Goal: Transaction & Acquisition: Obtain resource

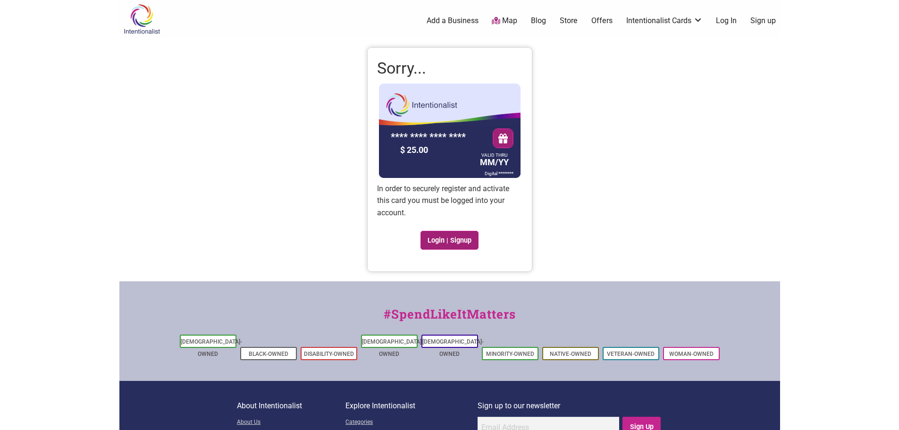
click at [442, 239] on link "Login | Signup" at bounding box center [449, 240] width 59 height 19
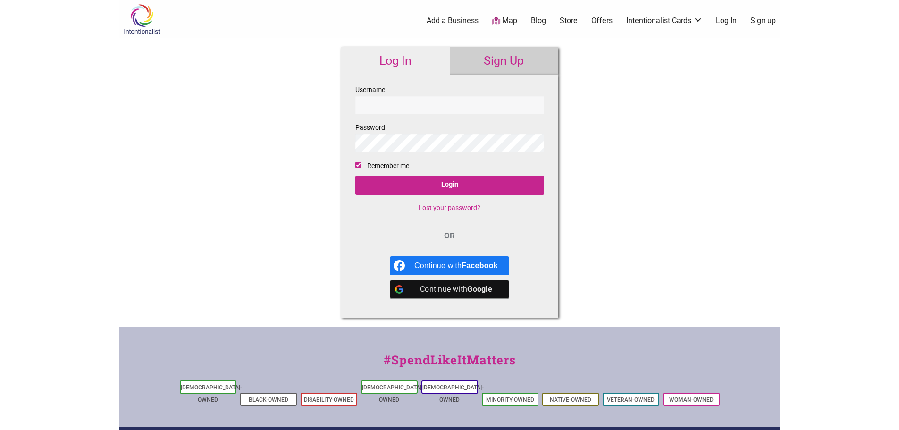
click at [445, 101] on input "Username" at bounding box center [449, 105] width 189 height 18
type input "kellytm15@gmail.com"
click at [355, 176] on input "Login" at bounding box center [449, 185] width 189 height 19
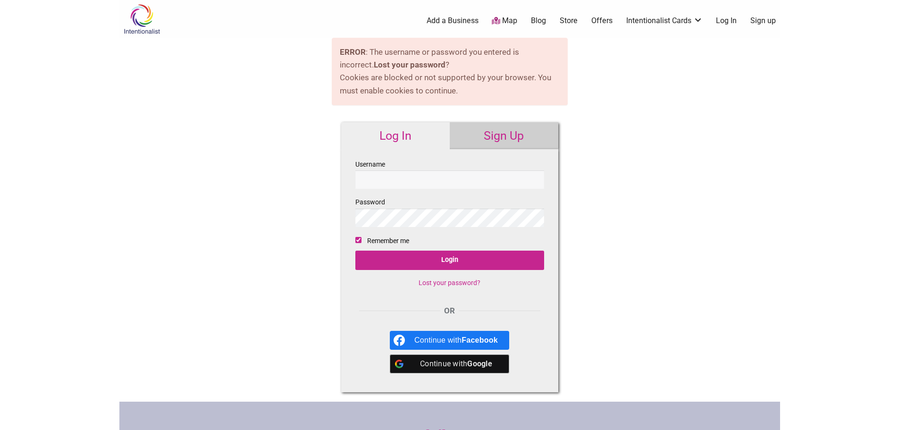
click at [438, 182] on input "Username" at bounding box center [449, 179] width 189 height 18
type input "[EMAIL_ADDRESS][DOMAIN_NAME]"
click at [355, 251] on input "Login" at bounding box center [449, 260] width 189 height 19
click at [438, 182] on input "Username" at bounding box center [449, 179] width 189 height 18
type input "penguinkazoo15"
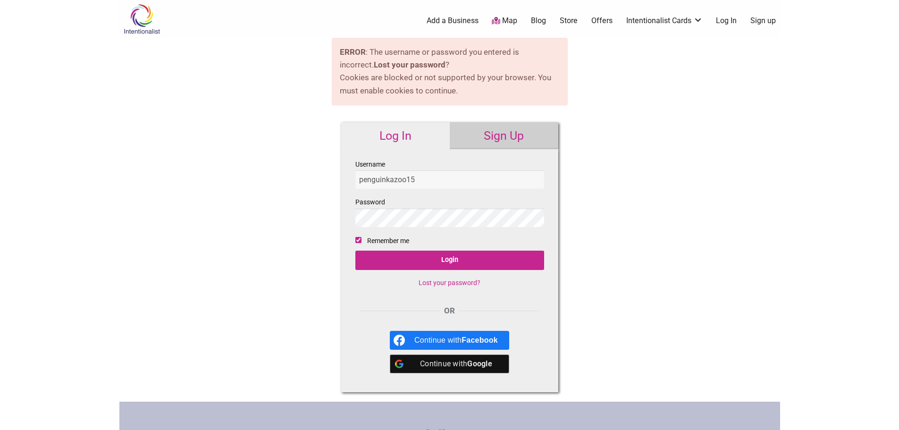
click at [355, 251] on input "Login" at bounding box center [449, 260] width 189 height 19
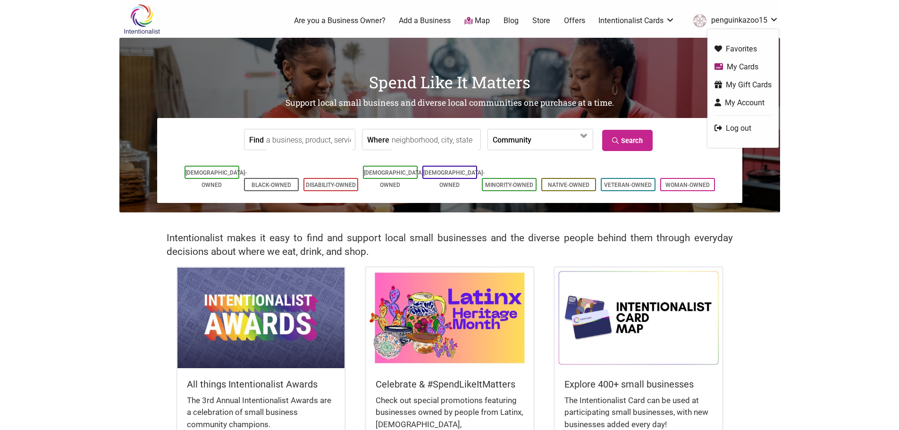
click at [755, 22] on link "penguinkazoo15" at bounding box center [733, 20] width 90 height 17
click at [738, 62] on link "My Cards" at bounding box center [742, 66] width 57 height 11
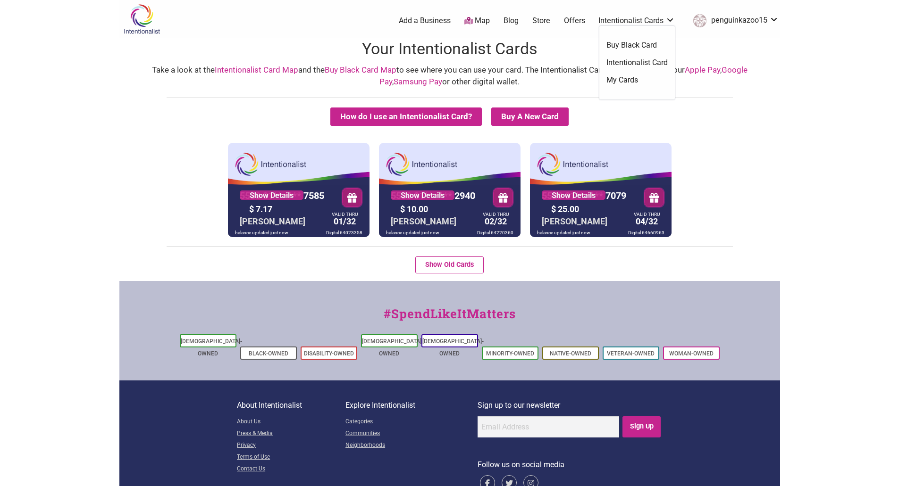
click at [553, 17] on link "Intentionalist Cards" at bounding box center [636, 21] width 76 height 10
click at [629, 77] on div "Take a look at the Intentionalist Card Map and the Buy Black Card Map to see wh…" at bounding box center [450, 76] width 642 height 24
click at [673, 21] on link "Intentionalist Cards" at bounding box center [636, 21] width 76 height 10
click at [630, 78] on link "My Cards" at bounding box center [636, 80] width 61 height 10
click at [723, 122] on div "How do I use an Intentionalist Card? Buy A New Card Intentionalist Card Buy Bla…" at bounding box center [450, 121] width 656 height 26
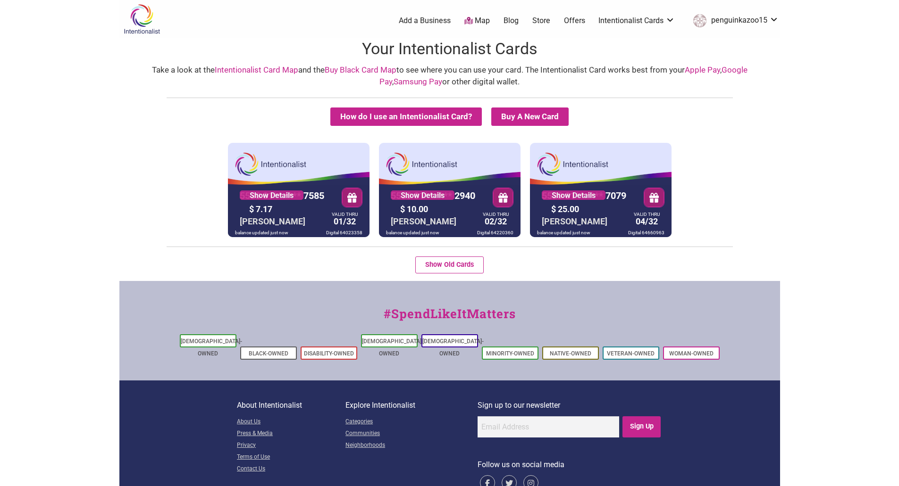
click at [777, 17] on link "penguinkazoo15" at bounding box center [733, 20] width 90 height 17
click at [750, 69] on link "My Cards" at bounding box center [742, 66] width 57 height 11
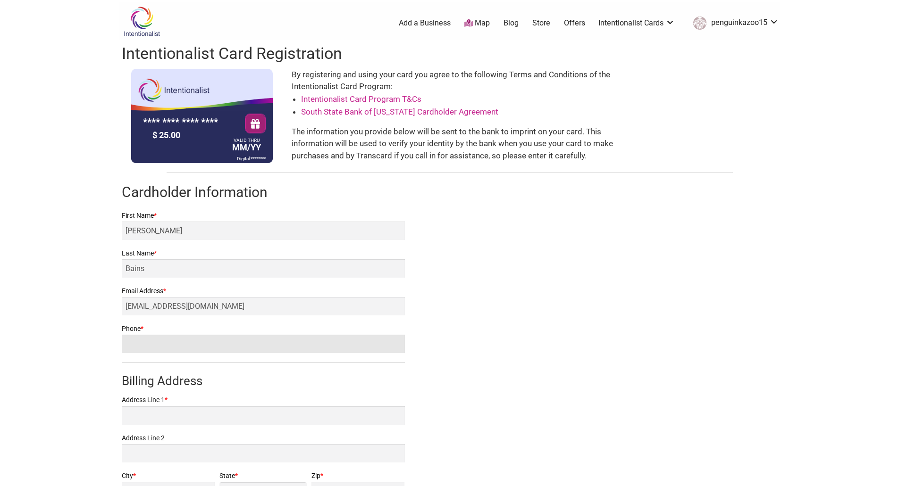
click at [201, 352] on input "Phone *" at bounding box center [263, 344] width 283 height 18
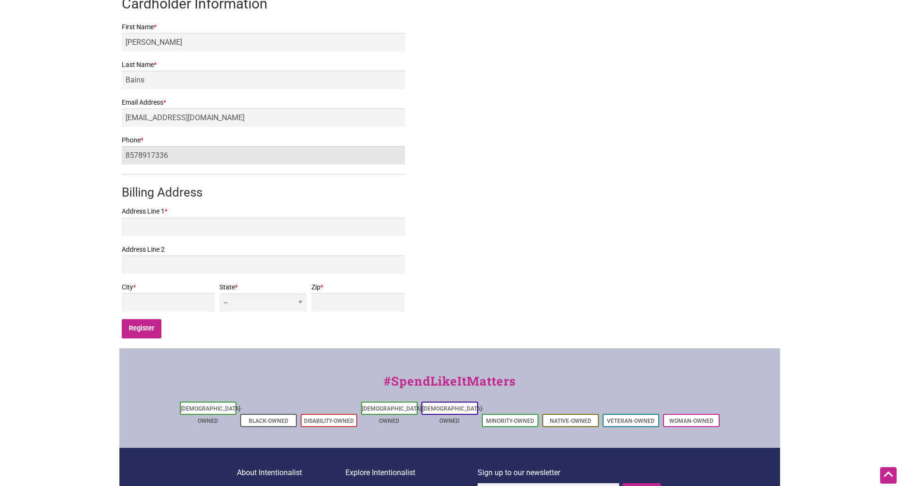
type input "8578917336"
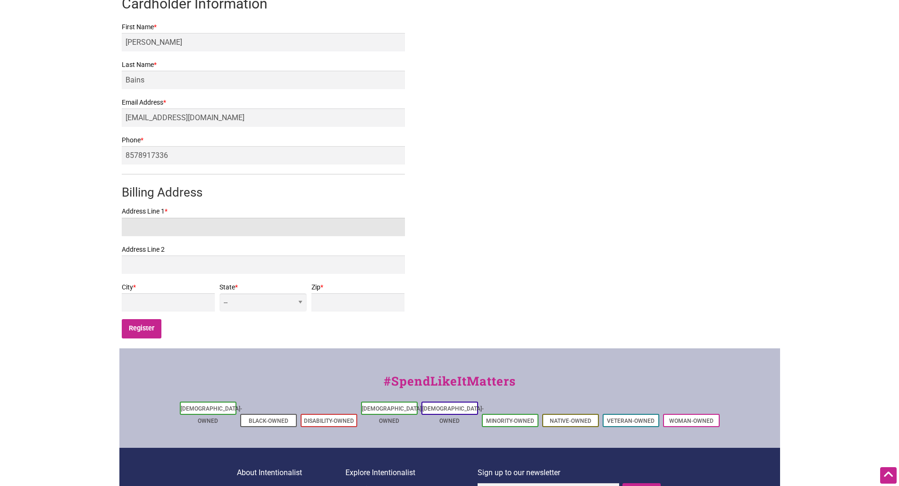
click at [200, 228] on input "Address Line 1 *" at bounding box center [263, 227] width 283 height 18
type input "3334 Ward Ave"
type input "Bremerton"
select select "WA"
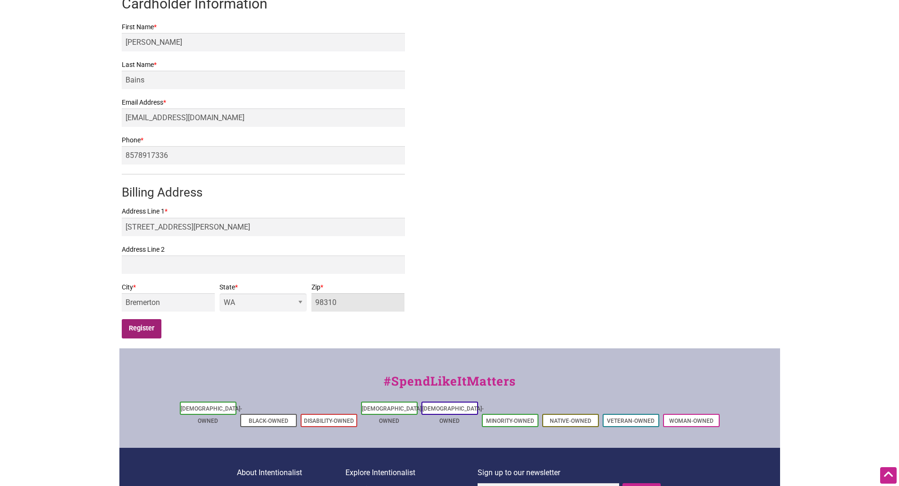
type input "98310"
click at [148, 328] on input "Register" at bounding box center [142, 328] width 40 height 19
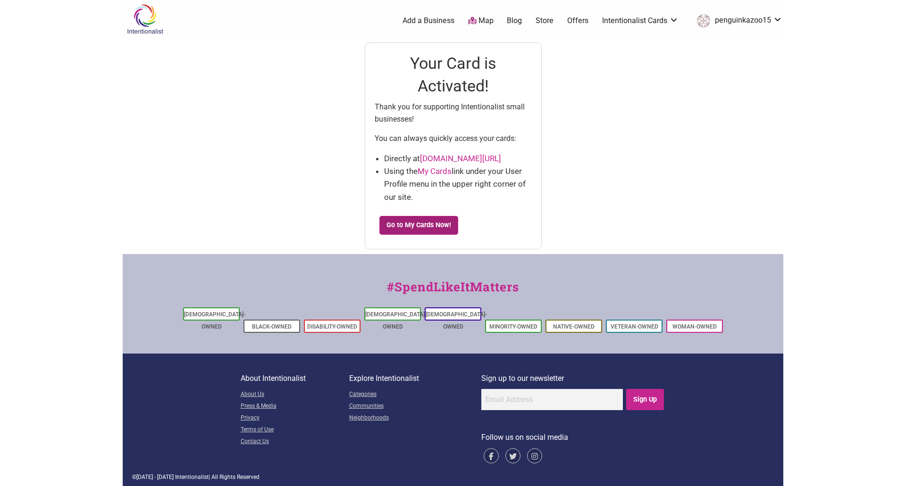
click at [418, 229] on link "Go to My Cards Now!" at bounding box center [418, 225] width 79 height 19
click at [405, 218] on link "Go to My Cards Now!" at bounding box center [418, 225] width 79 height 19
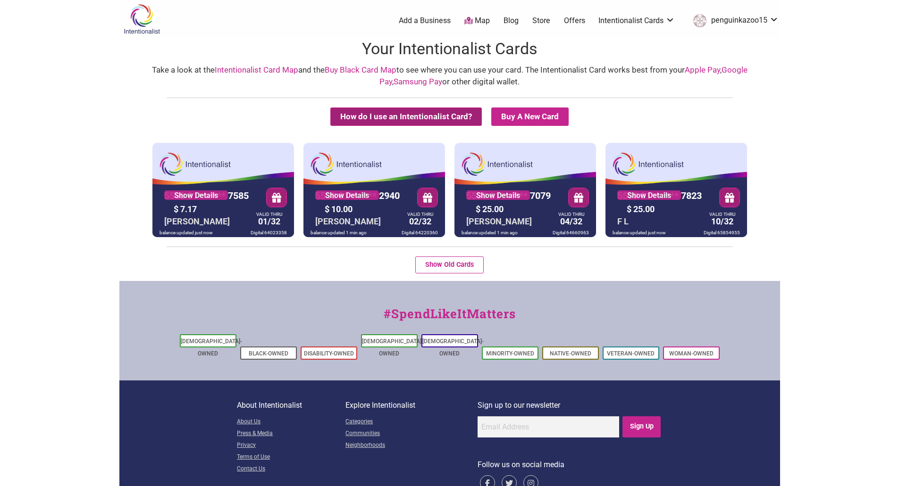
click at [456, 122] on button "How do I use an Intentionalist Card?" at bounding box center [405, 117] width 151 height 18
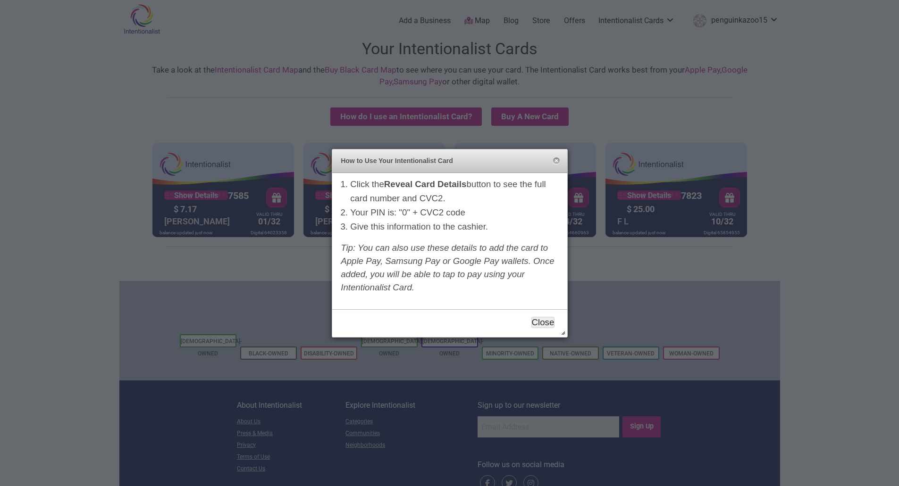
click at [540, 322] on button "Close" at bounding box center [543, 322] width 24 height 11
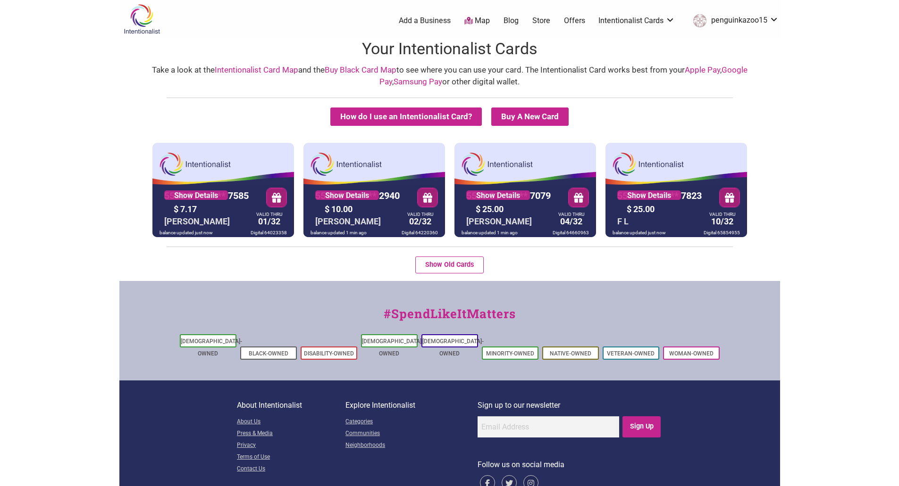
click at [480, 17] on link "Map" at bounding box center [476, 21] width 25 height 11
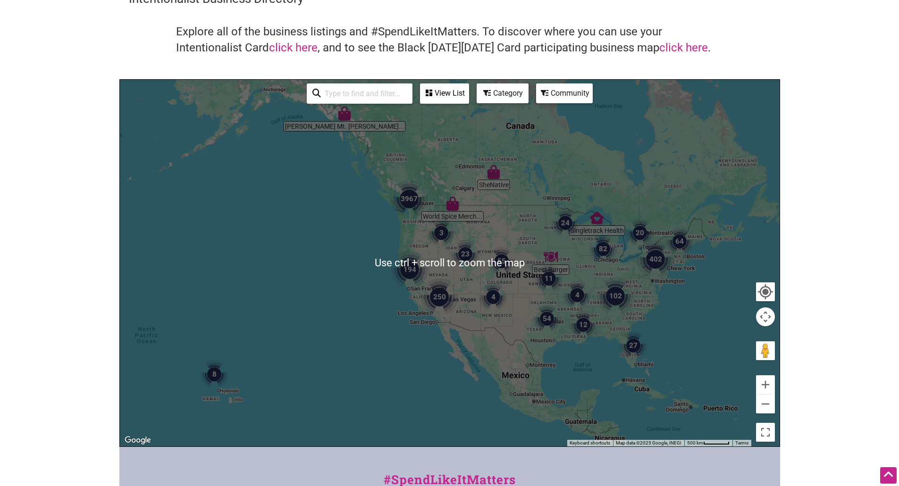
scroll to position [47, 0]
click at [765, 383] on button "Zoom in" at bounding box center [765, 385] width 19 height 19
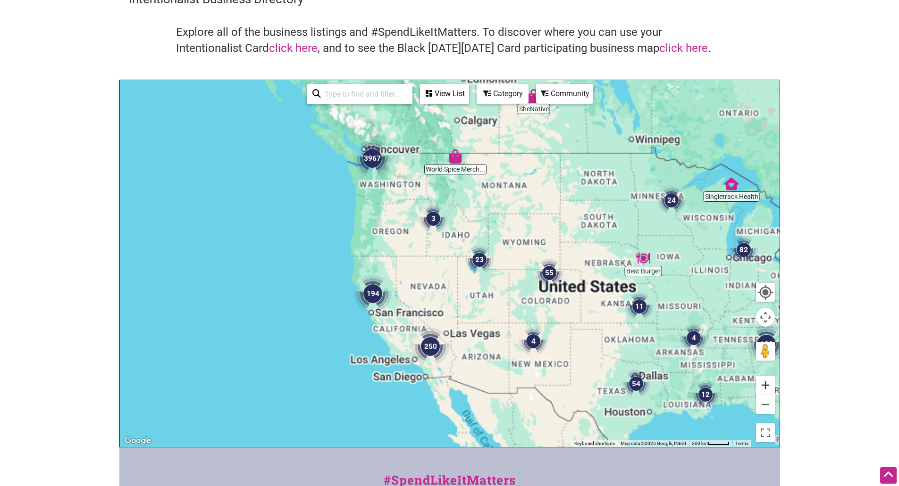
click at [765, 383] on button "Zoom in" at bounding box center [765, 385] width 19 height 19
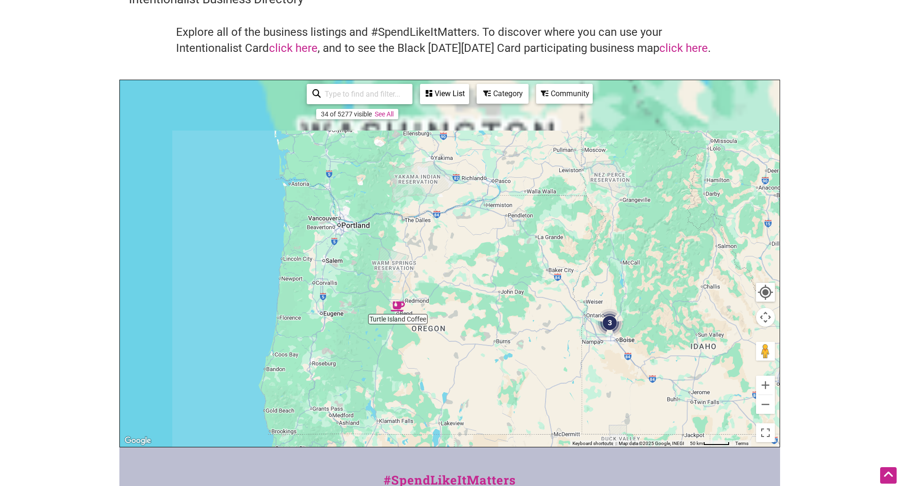
drag, startPoint x: 315, startPoint y: 192, endPoint x: 557, endPoint y: 395, distance: 316.8
click at [560, 399] on div at bounding box center [450, 263] width 660 height 367
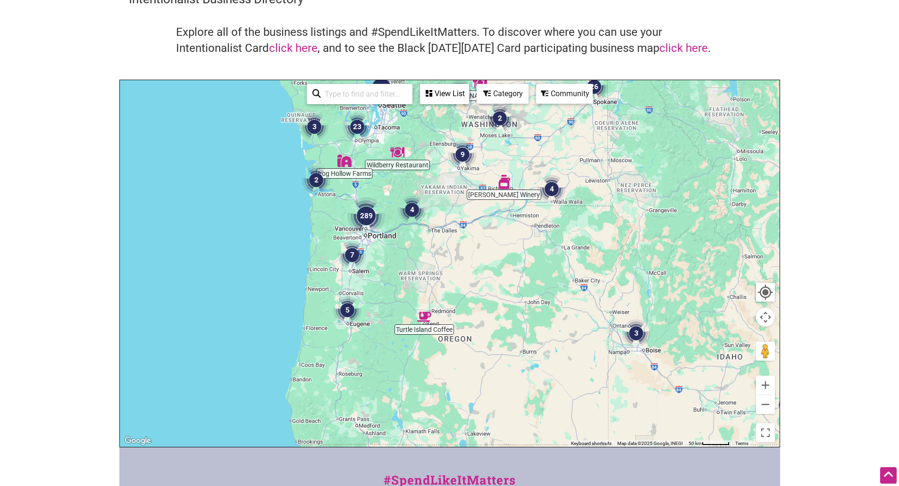
drag, startPoint x: 325, startPoint y: 225, endPoint x: 352, endPoint y: 273, distance: 54.7
click at [352, 272] on div at bounding box center [450, 263] width 660 height 367
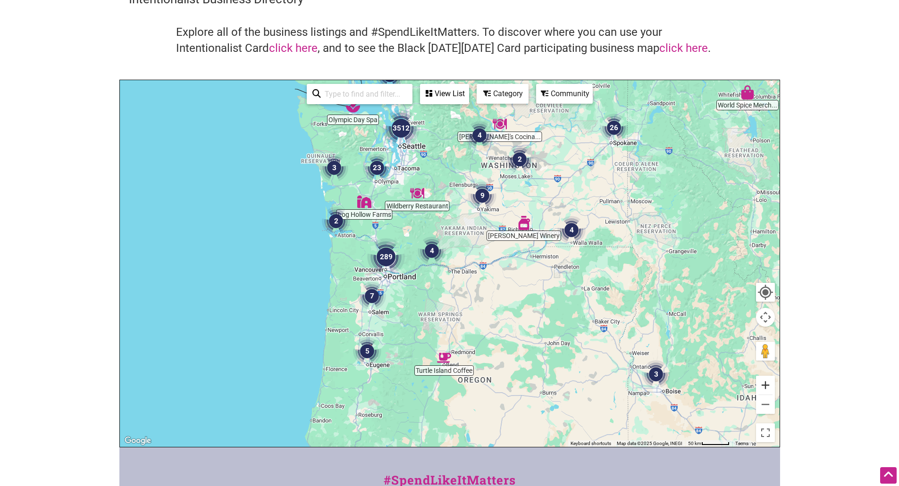
click at [764, 388] on button "Zoom in" at bounding box center [765, 385] width 19 height 19
click at [764, 387] on button "Zoom in" at bounding box center [765, 385] width 19 height 19
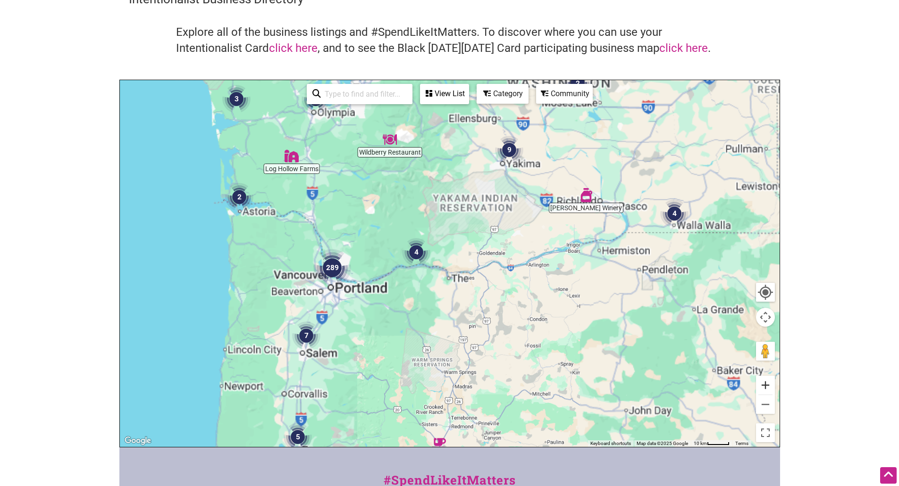
click at [765, 384] on button "Zoom in" at bounding box center [765, 385] width 19 height 19
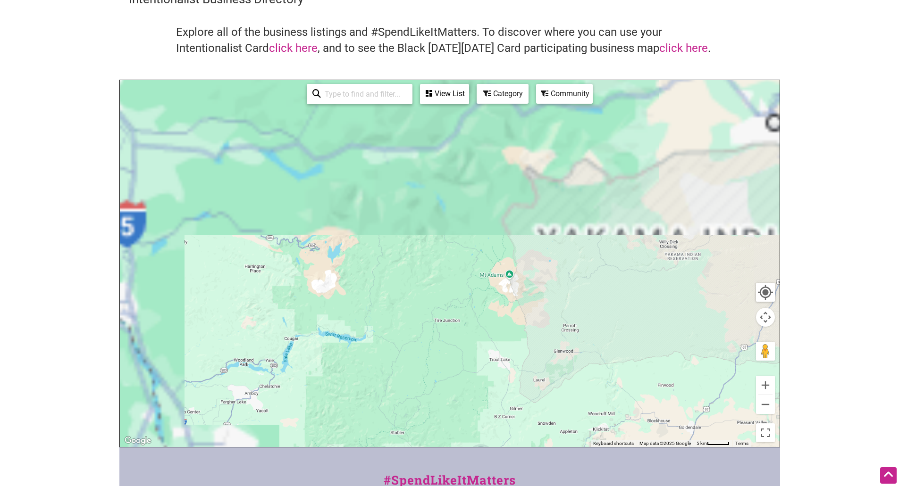
drag, startPoint x: 446, startPoint y: 180, endPoint x: 557, endPoint y: 359, distance: 210.4
click at [608, 402] on div at bounding box center [450, 263] width 660 height 367
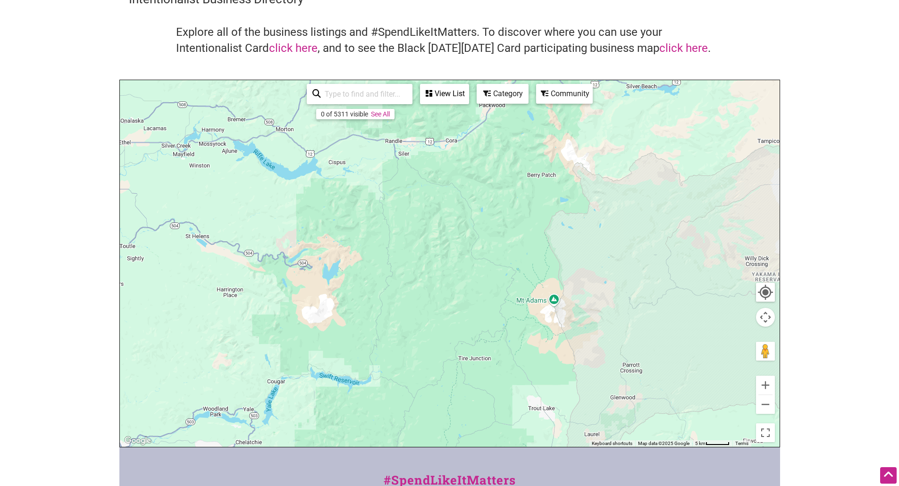
drag, startPoint x: 327, startPoint y: 183, endPoint x: 521, endPoint y: 332, distance: 245.0
click at [519, 332] on div at bounding box center [450, 263] width 660 height 367
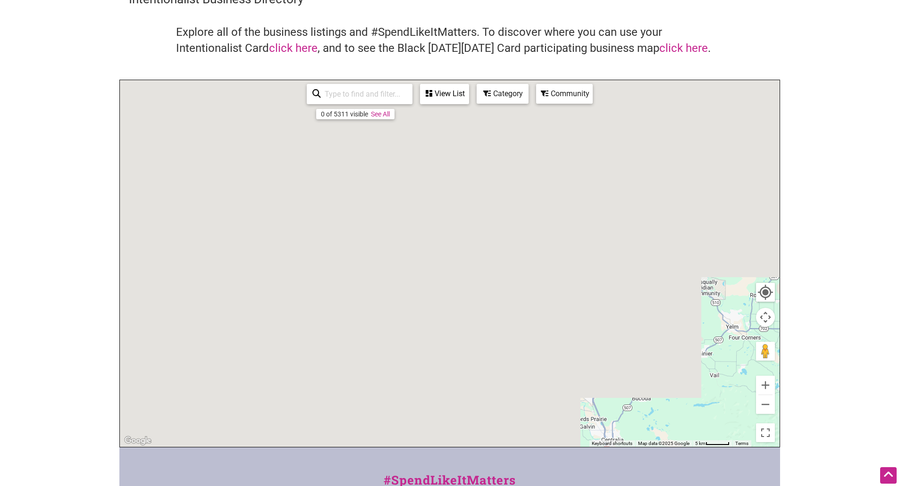
drag, startPoint x: 287, startPoint y: 179, endPoint x: 404, endPoint y: 310, distance: 175.4
click at [401, 310] on div at bounding box center [450, 263] width 660 height 367
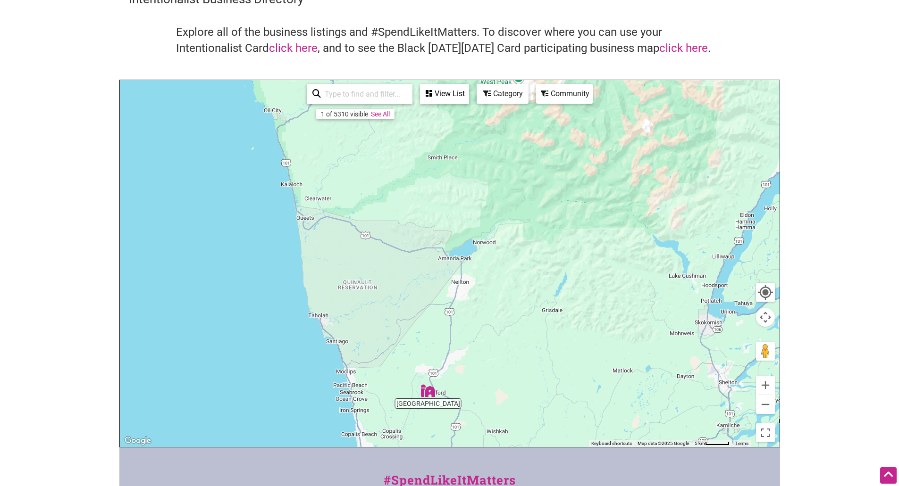
drag, startPoint x: 402, startPoint y: 189, endPoint x: 371, endPoint y: 427, distance: 240.7
click at [382, 421] on div at bounding box center [450, 263] width 660 height 367
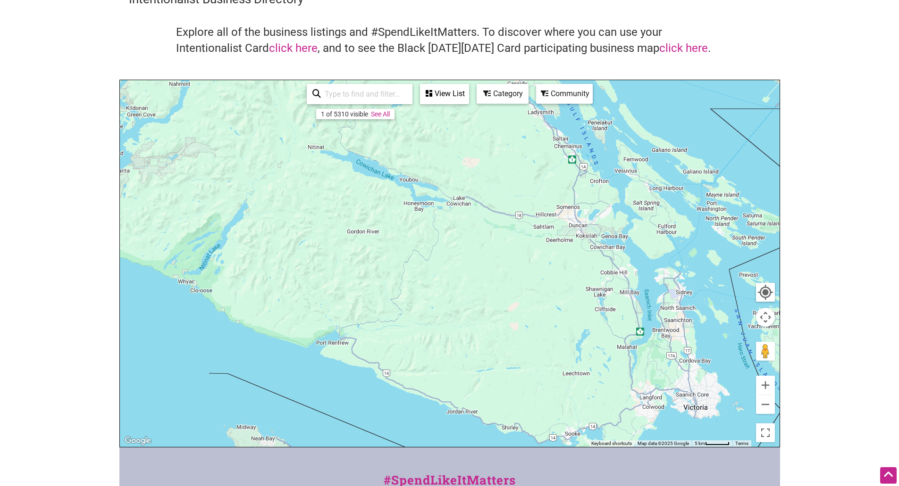
drag, startPoint x: 348, startPoint y: 339, endPoint x: 465, endPoint y: 170, distance: 205.5
click at [465, 170] on div at bounding box center [450, 263] width 660 height 367
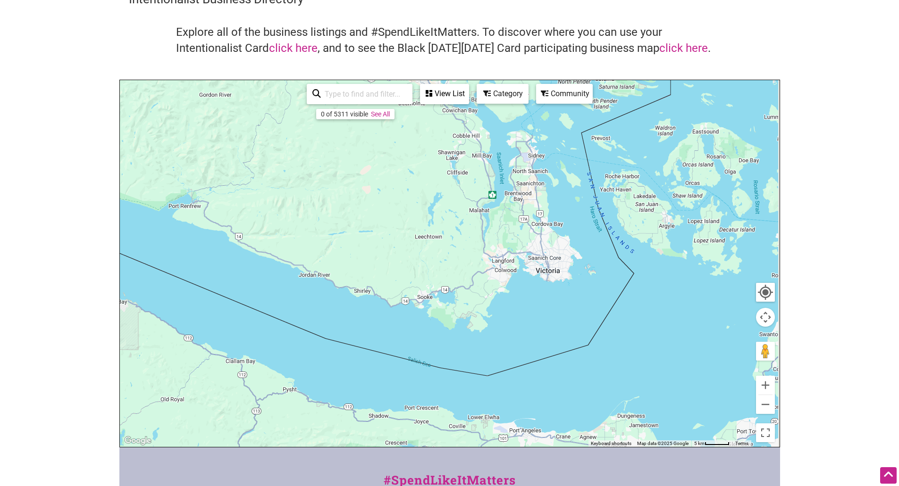
drag, startPoint x: 506, startPoint y: 358, endPoint x: 217, endPoint y: 210, distance: 325.2
click at [217, 210] on div at bounding box center [450, 263] width 660 height 367
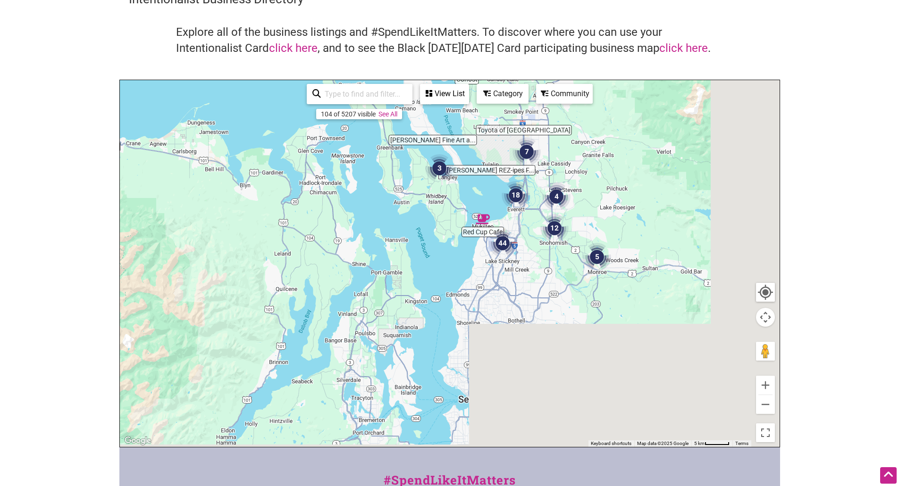
drag, startPoint x: 361, startPoint y: 310, endPoint x: 191, endPoint y: 123, distance: 252.5
click at [191, 123] on div at bounding box center [450, 263] width 660 height 367
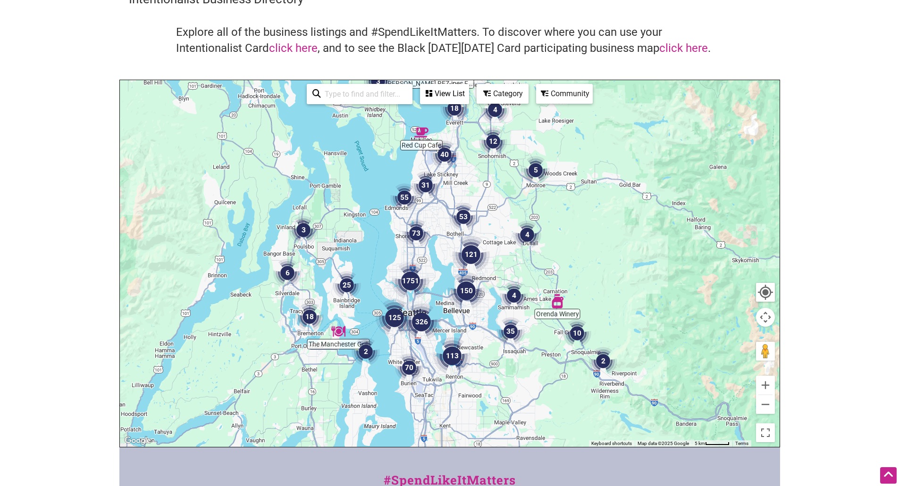
drag, startPoint x: 383, startPoint y: 217, endPoint x: 337, endPoint y: 139, distance: 90.3
click at [337, 140] on div at bounding box center [450, 263] width 660 height 367
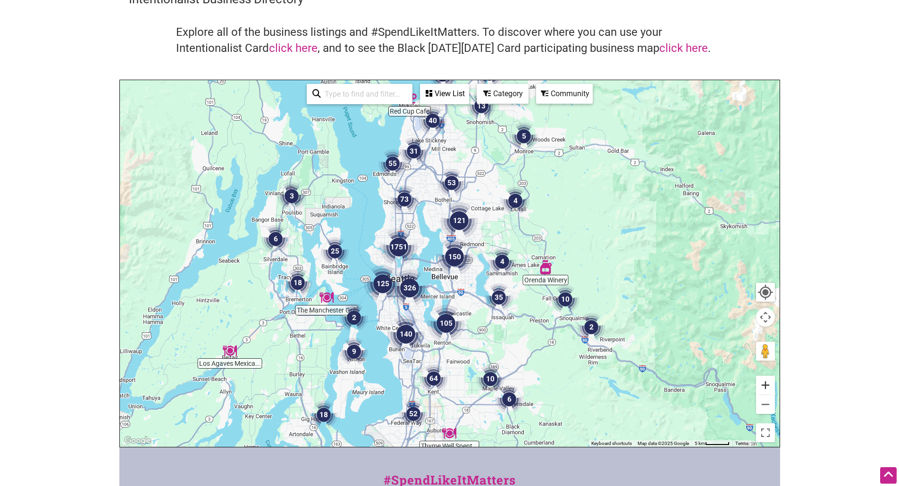
click at [766, 386] on button "Zoom in" at bounding box center [765, 385] width 19 height 19
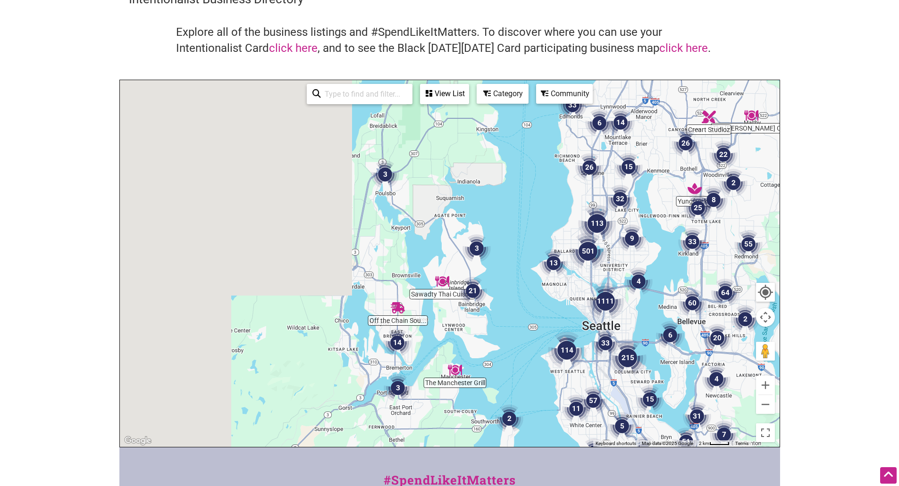
drag, startPoint x: 244, startPoint y: 291, endPoint x: 507, endPoint y: 333, distance: 266.5
click at [507, 333] on div at bounding box center [450, 263] width 660 height 367
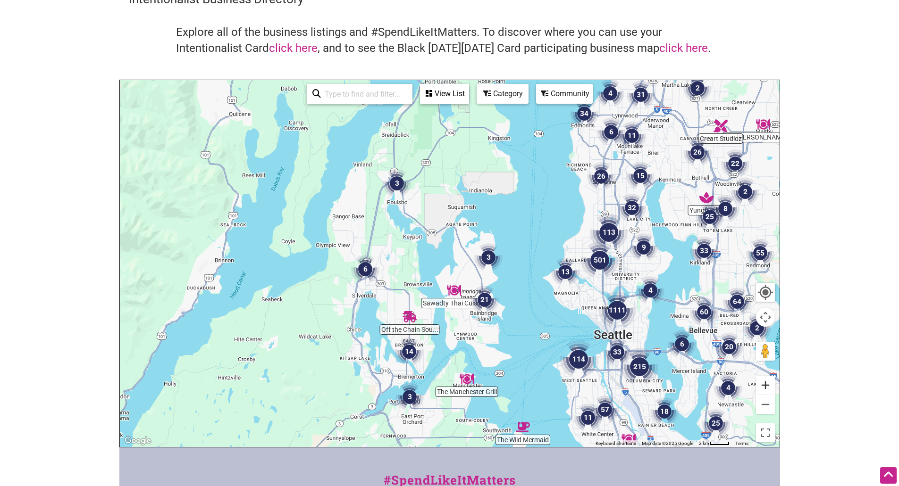
click at [764, 385] on button "Zoom in" at bounding box center [765, 385] width 19 height 19
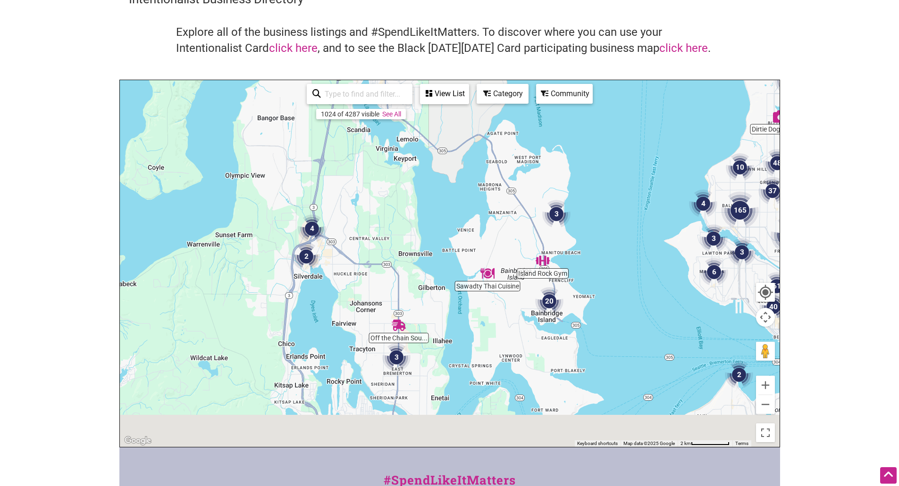
drag, startPoint x: 368, startPoint y: 331, endPoint x: 410, endPoint y: 216, distance: 122.8
click at [410, 216] on div at bounding box center [450, 263] width 660 height 367
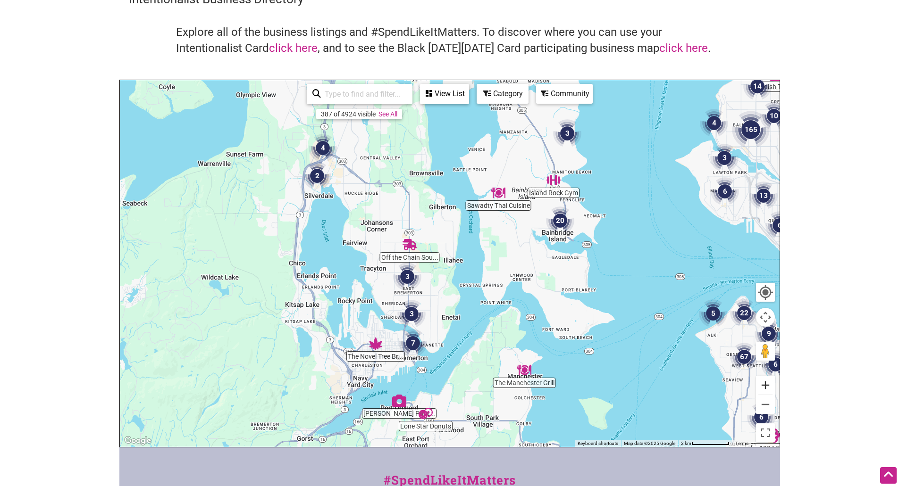
click at [764, 387] on button "Zoom in" at bounding box center [765, 385] width 19 height 19
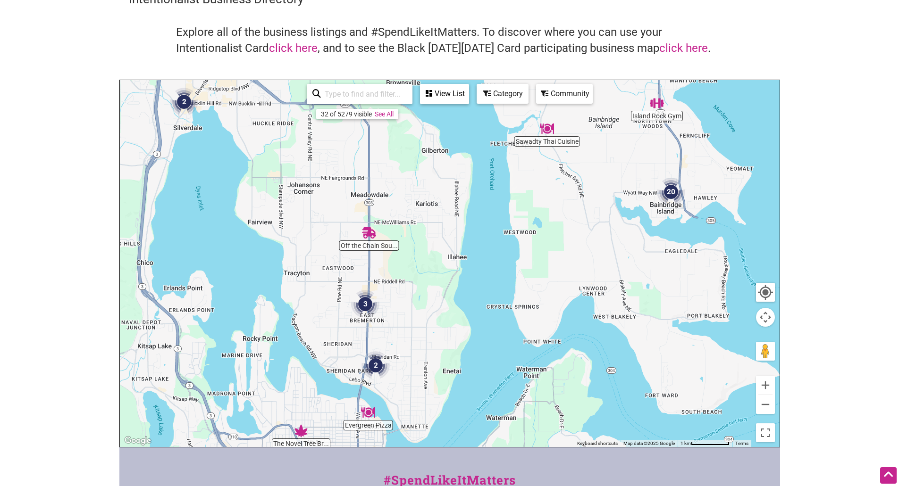
click at [360, 301] on img "3" at bounding box center [365, 304] width 28 height 28
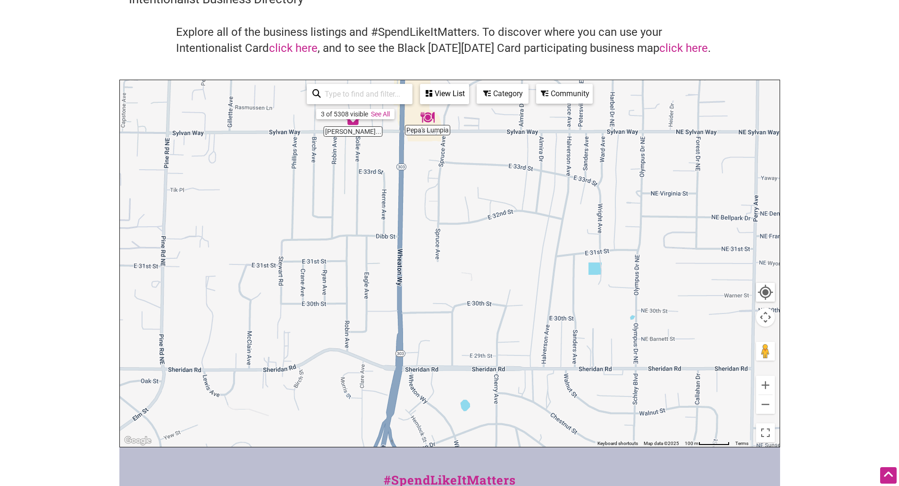
drag, startPoint x: 602, startPoint y: 321, endPoint x: 552, endPoint y: 145, distance: 182.4
click at [552, 145] on div "To navigate, press the arrow keys." at bounding box center [450, 263] width 660 height 367
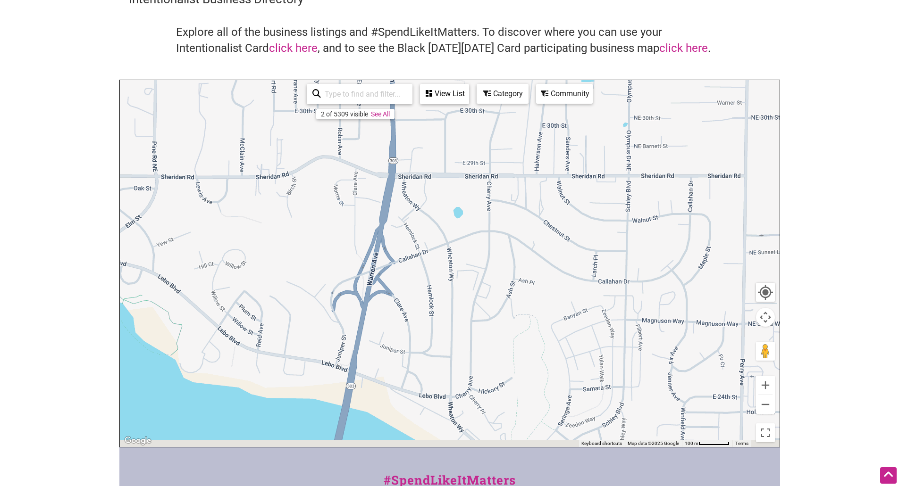
drag, startPoint x: 526, startPoint y: 320, endPoint x: 520, endPoint y: 125, distance: 195.4
click at [520, 125] on div "To navigate, press the arrow keys." at bounding box center [450, 263] width 660 height 367
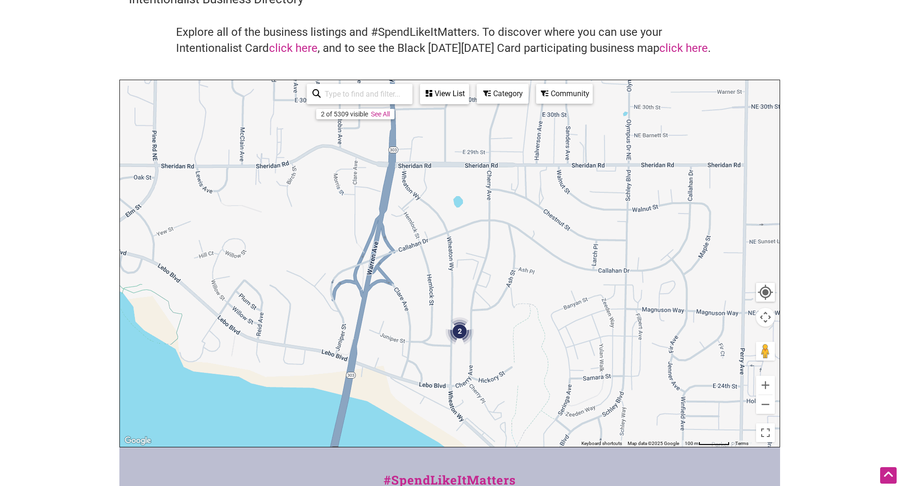
click at [465, 332] on img "2" at bounding box center [459, 332] width 28 height 28
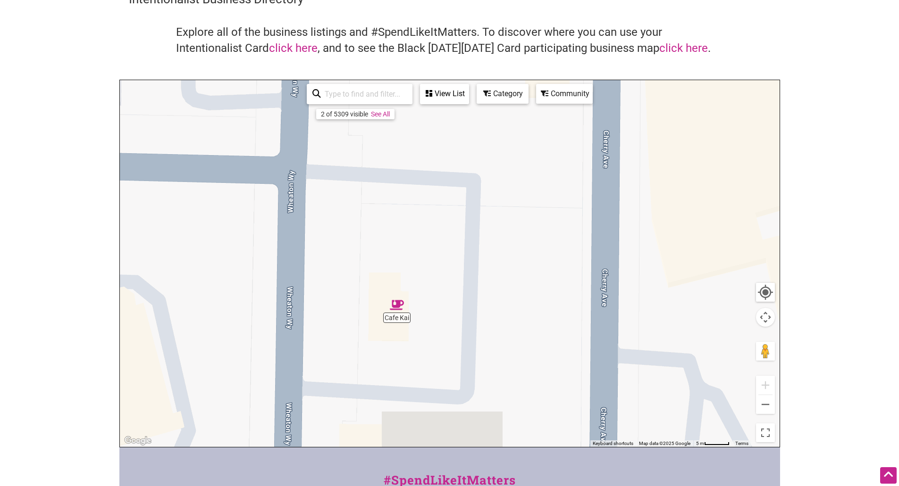
drag, startPoint x: 554, startPoint y: 260, endPoint x: 528, endPoint y: 155, distance: 107.9
click at [528, 155] on div "To navigate, press the arrow keys." at bounding box center [450, 263] width 660 height 367
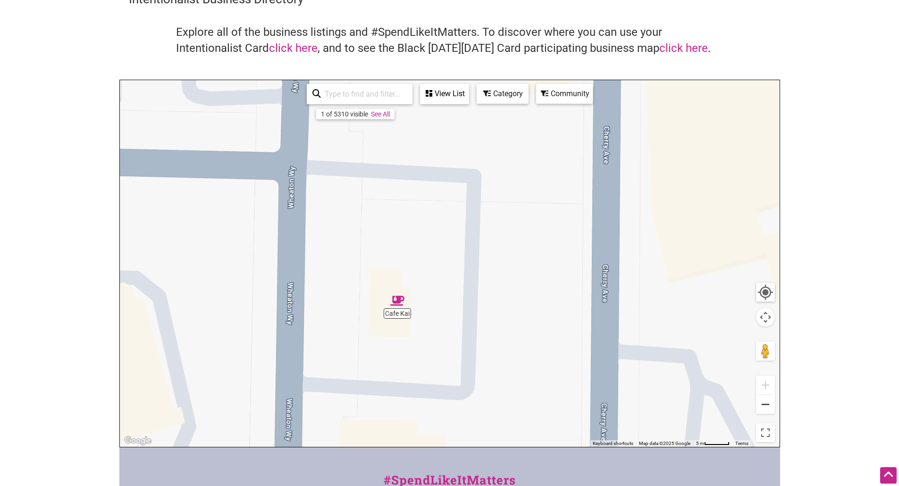
click at [767, 406] on button "Zoom out" at bounding box center [765, 404] width 19 height 19
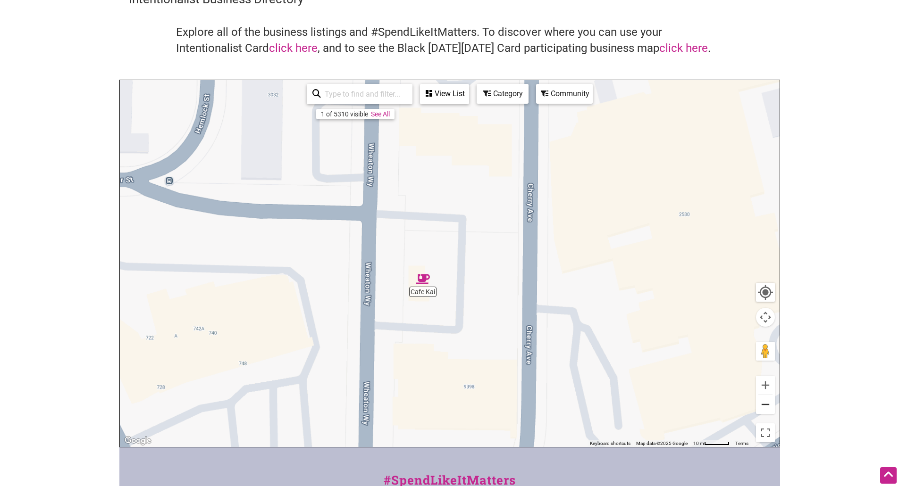
click at [767, 406] on button "Zoom out" at bounding box center [765, 404] width 19 height 19
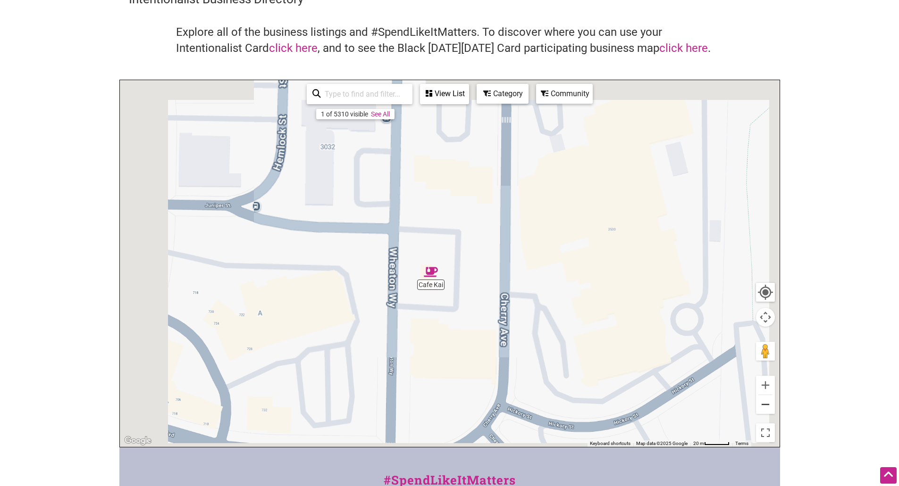
click at [767, 406] on button "Zoom out" at bounding box center [765, 404] width 19 height 19
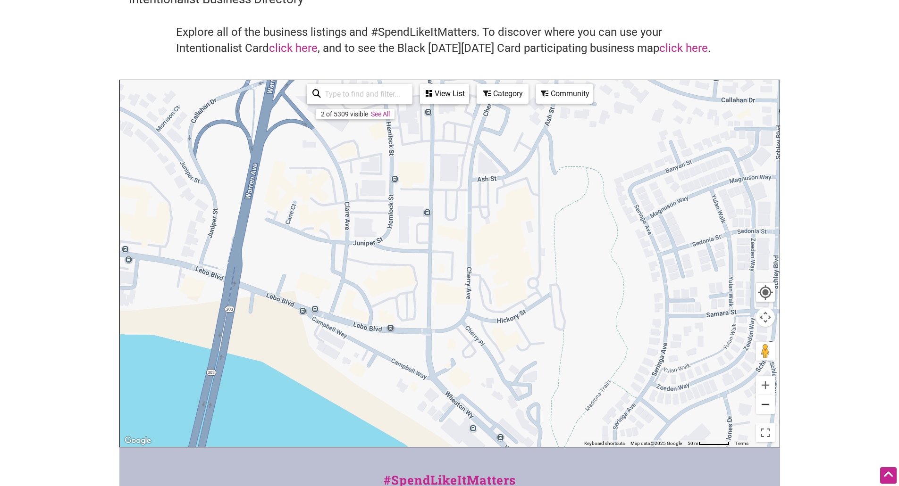
click at [767, 406] on button "Zoom out" at bounding box center [765, 404] width 19 height 19
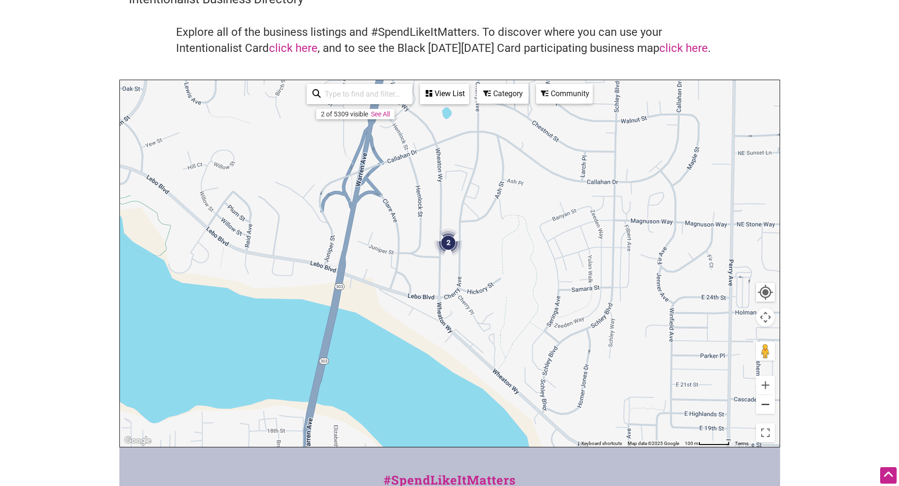
click at [767, 406] on button "Zoom out" at bounding box center [765, 404] width 19 height 19
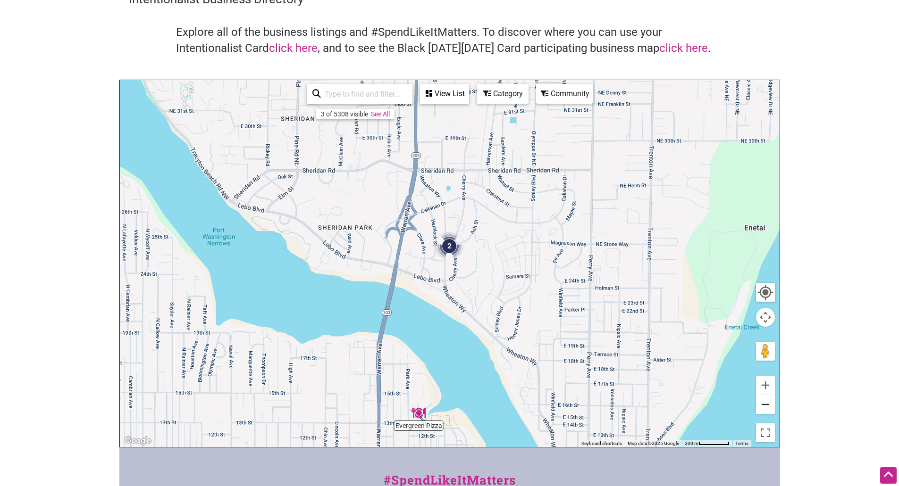
click at [767, 406] on button "Zoom out" at bounding box center [765, 404] width 19 height 19
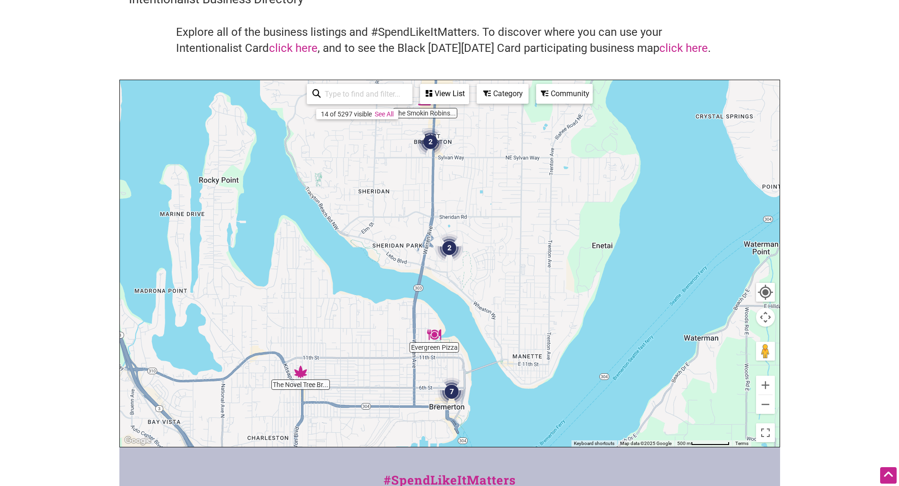
click at [433, 332] on img "Evergreen Pizza" at bounding box center [434, 335] width 14 height 14
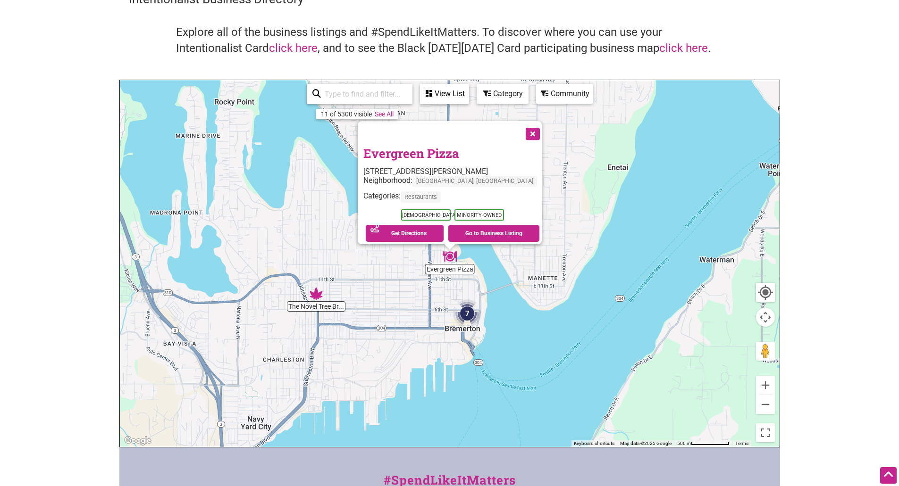
click at [520, 130] on button "Close" at bounding box center [532, 133] width 24 height 24
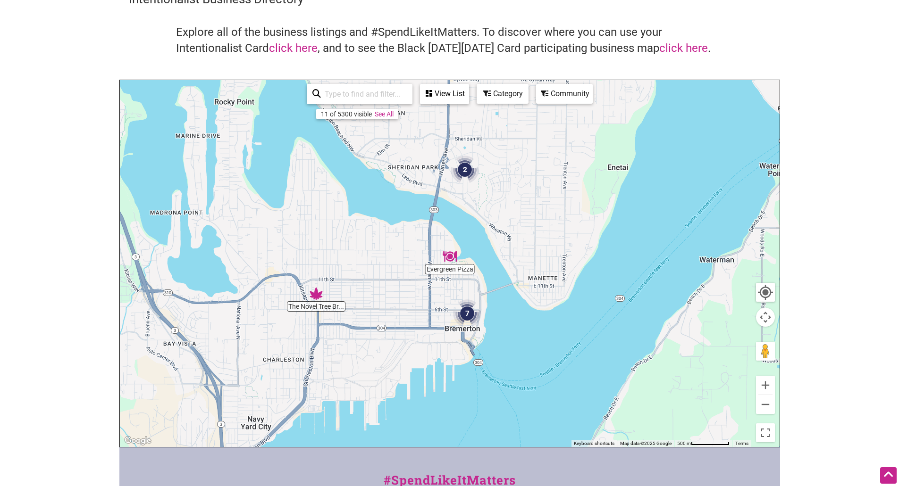
drag, startPoint x: 469, startPoint y: 316, endPoint x: 484, endPoint y: 314, distance: 14.7
click at [468, 316] on img "7" at bounding box center [467, 314] width 28 height 28
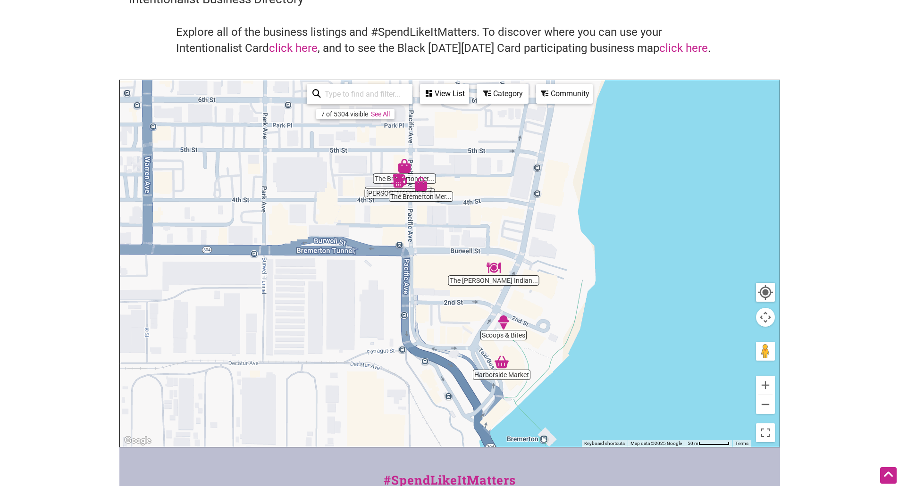
drag, startPoint x: 465, startPoint y: 231, endPoint x: 471, endPoint y: 254, distance: 23.9
click at [471, 254] on div "To navigate, press the arrow keys." at bounding box center [450, 263] width 660 height 367
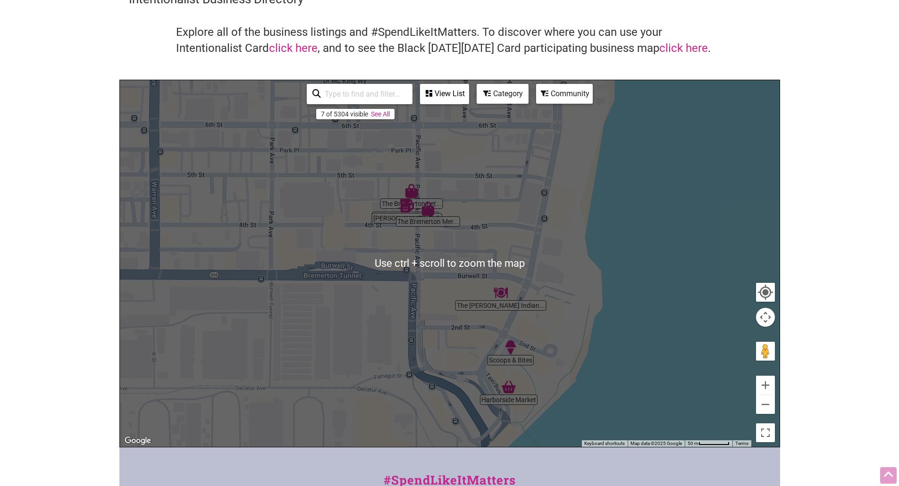
scroll to position [0, 0]
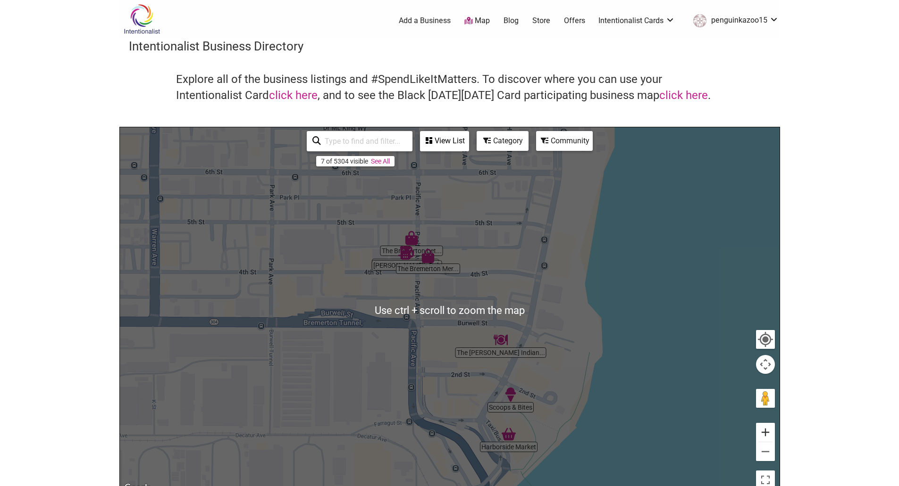
click at [769, 429] on button "Zoom in" at bounding box center [765, 432] width 19 height 19
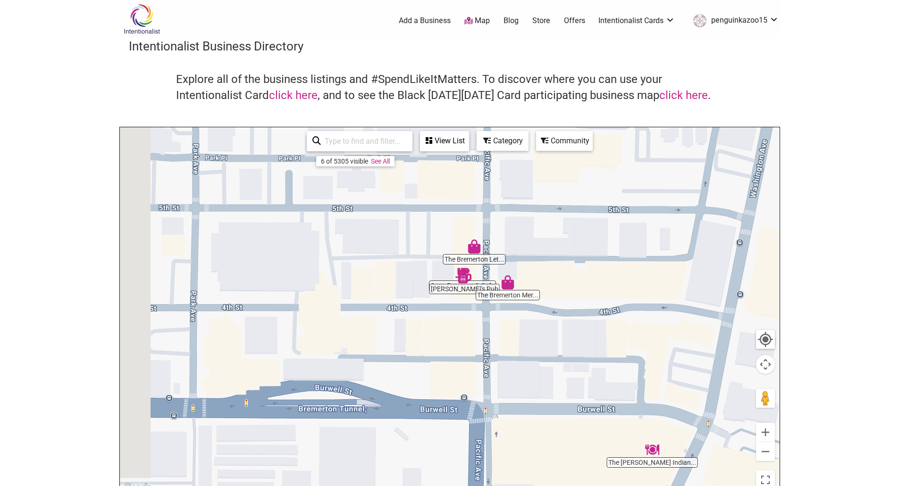
drag, startPoint x: 464, startPoint y: 326, endPoint x: 527, endPoint y: 372, distance: 78.3
click at [527, 372] on div "To navigate, press the arrow keys." at bounding box center [450, 310] width 660 height 367
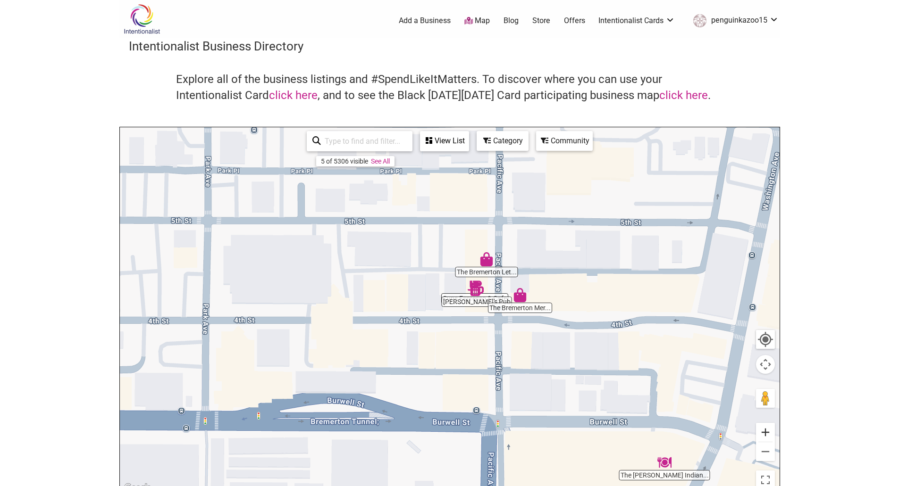
click at [769, 430] on button "Zoom in" at bounding box center [765, 432] width 19 height 19
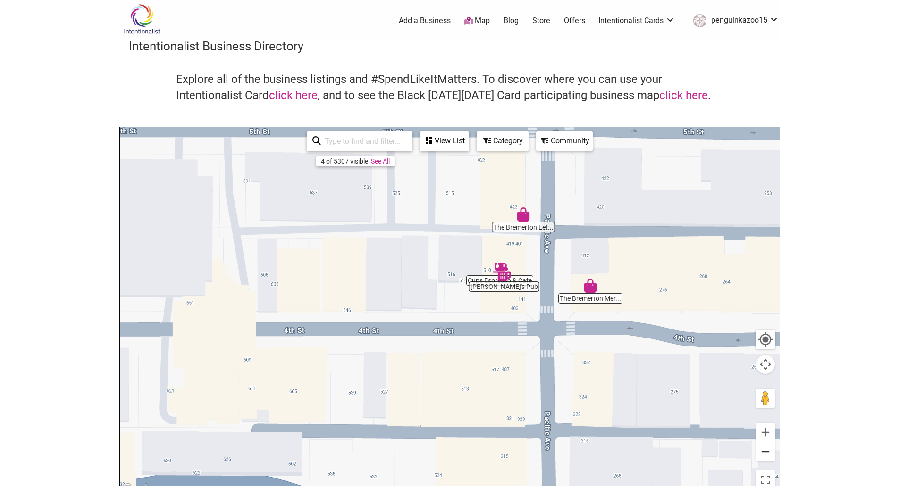
click at [769, 453] on button "Zoom out" at bounding box center [765, 452] width 19 height 19
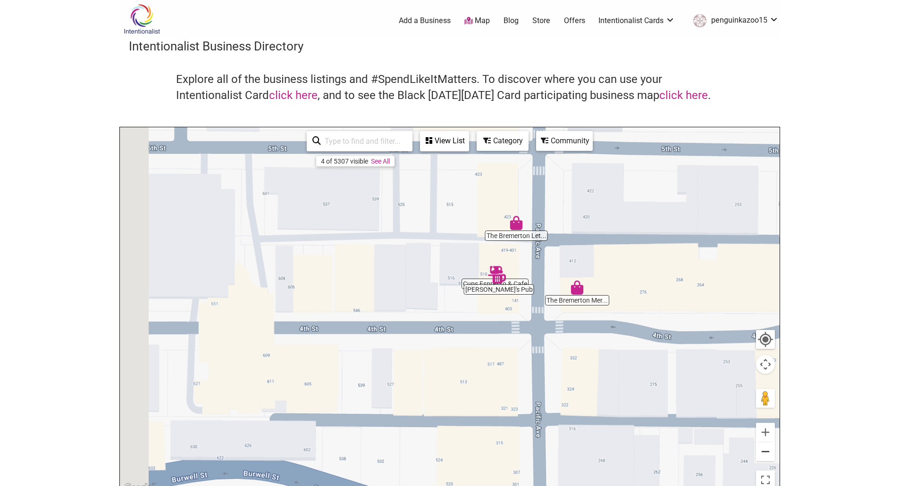
click at [768, 452] on button "Zoom out" at bounding box center [765, 452] width 19 height 19
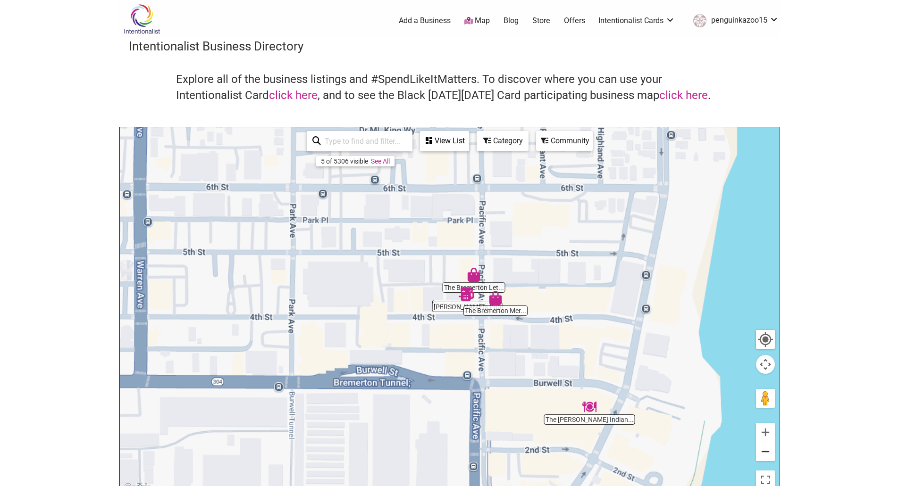
click at [768, 451] on button "Zoom out" at bounding box center [765, 452] width 19 height 19
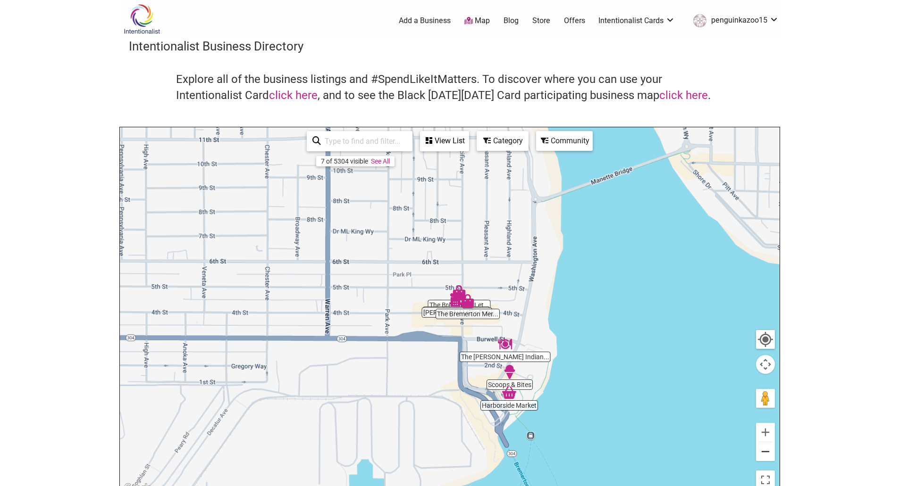
click at [768, 451] on button "Zoom out" at bounding box center [765, 452] width 19 height 19
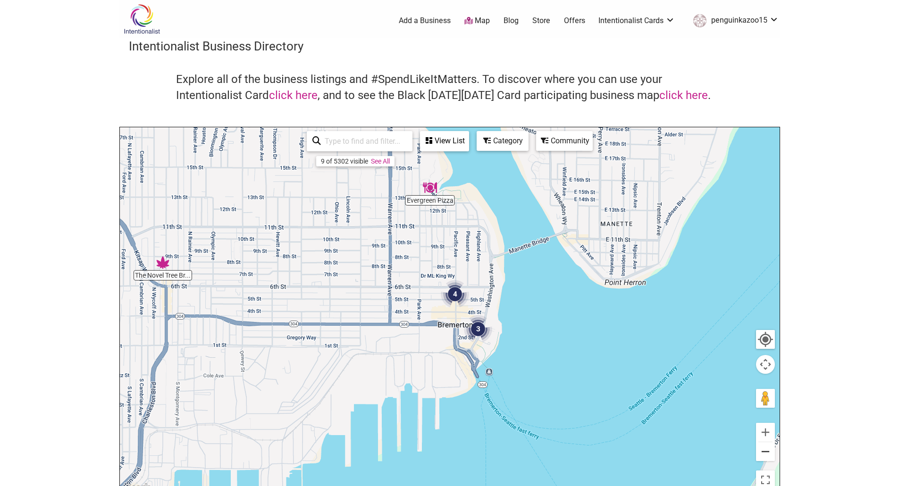
click at [768, 451] on button "Zoom out" at bounding box center [765, 452] width 19 height 19
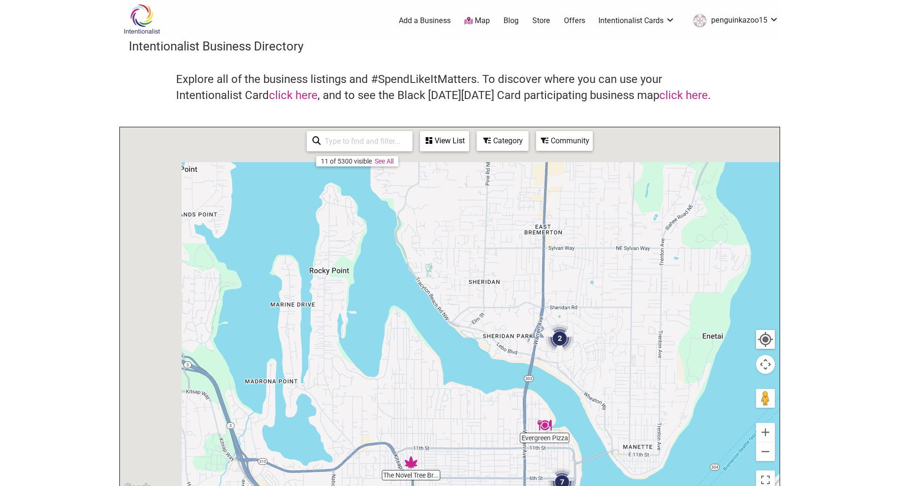
drag, startPoint x: 516, startPoint y: 228, endPoint x: 623, endPoint y: 414, distance: 214.9
click at [624, 414] on div "To navigate, press the arrow keys." at bounding box center [450, 310] width 660 height 367
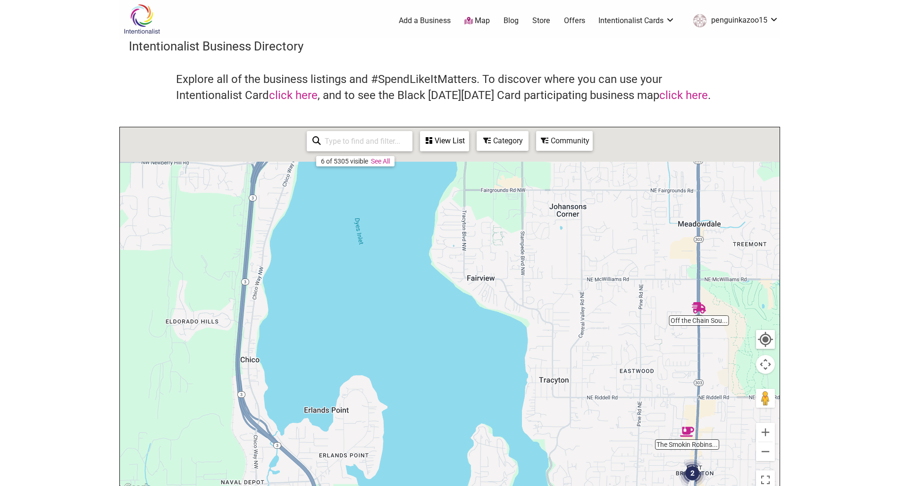
drag, startPoint x: 424, startPoint y: 205, endPoint x: 547, endPoint y: 377, distance: 212.4
click at [547, 377] on div "To navigate, press the arrow keys." at bounding box center [450, 310] width 660 height 367
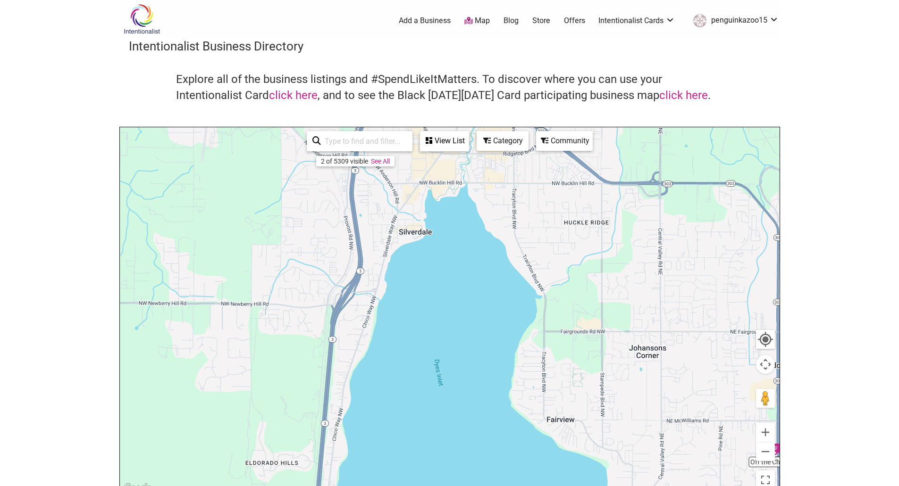
drag, startPoint x: 561, startPoint y: 306, endPoint x: 676, endPoint y: 455, distance: 188.1
click at [679, 457] on div "To navigate, press the arrow keys." at bounding box center [450, 310] width 660 height 367
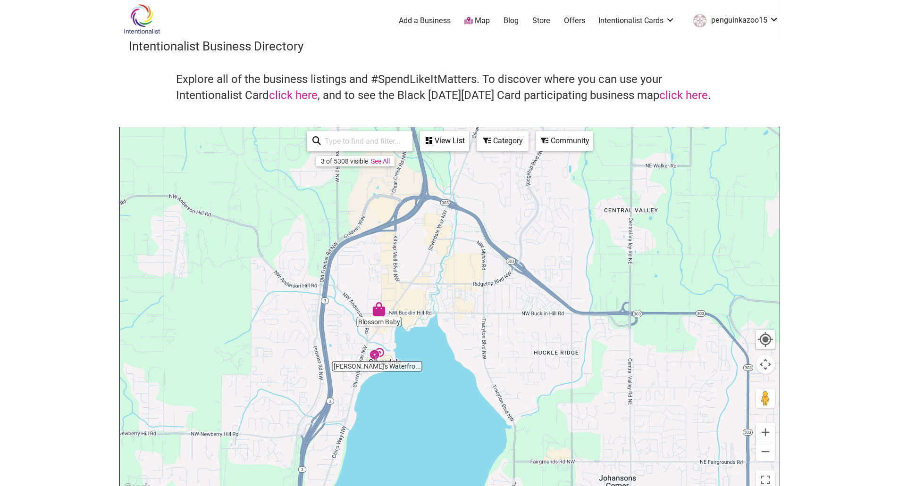
drag, startPoint x: 454, startPoint y: 278, endPoint x: 424, endPoint y: 410, distance: 135.6
click at [424, 410] on div "To navigate, press the arrow keys." at bounding box center [450, 310] width 660 height 367
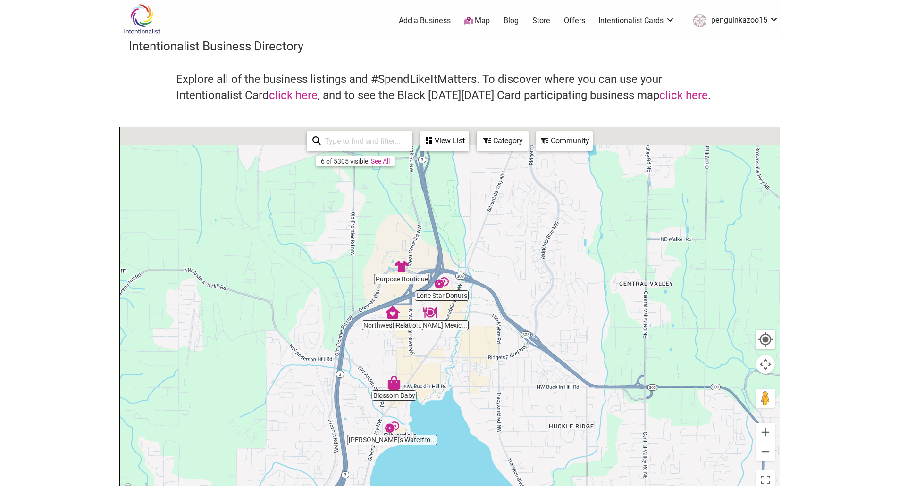
drag, startPoint x: 465, startPoint y: 227, endPoint x: 482, endPoint y: 308, distance: 82.4
click at [482, 308] on div "To navigate, press the arrow keys." at bounding box center [450, 310] width 660 height 367
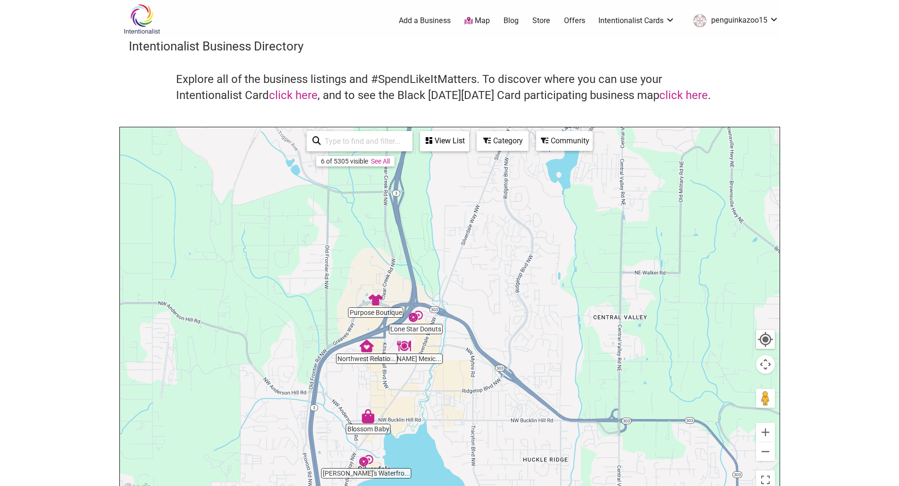
drag, startPoint x: 635, startPoint y: 271, endPoint x: 522, endPoint y: 428, distance: 193.4
click at [522, 428] on div "To navigate, press the arrow keys." at bounding box center [450, 310] width 660 height 367
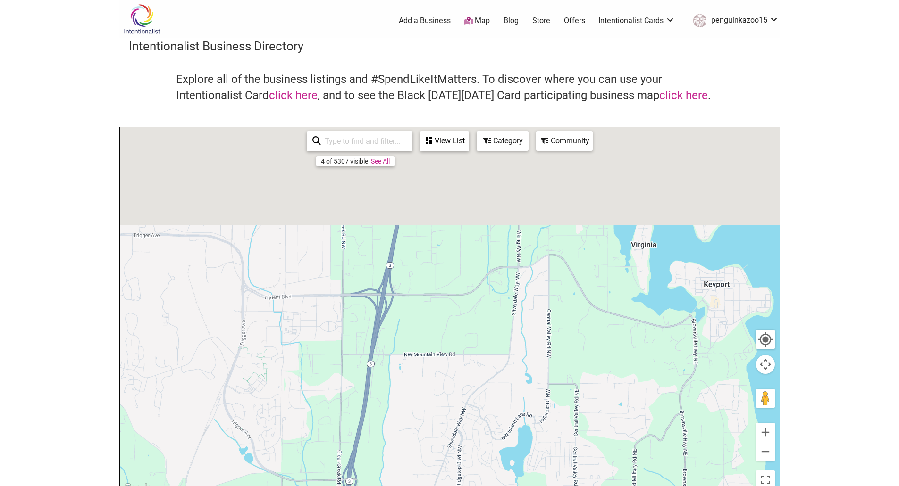
drag, startPoint x: 484, startPoint y: 239, endPoint x: 552, endPoint y: 490, distance: 260.0
click at [552, 486] on html "× Menu 0 Add a Business Map Blog Store Offers Intentionalist Cards Buy Black Ca…" at bounding box center [449, 243] width 899 height 486
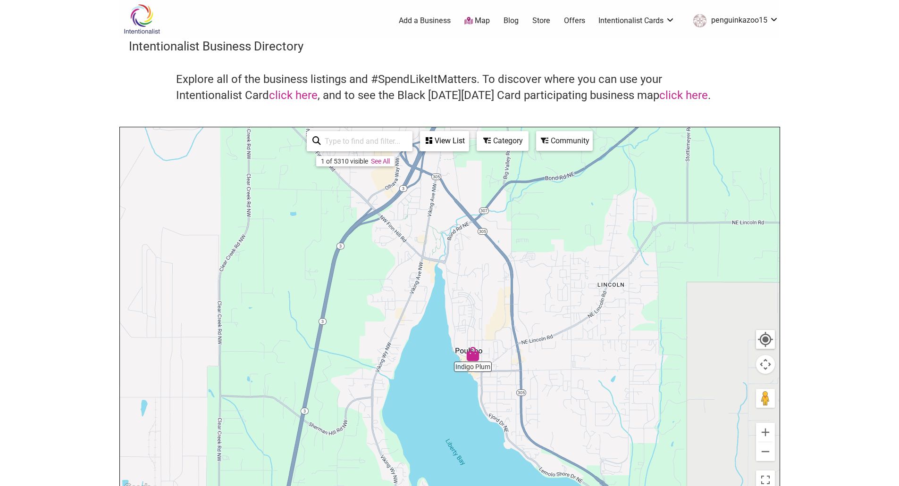
drag, startPoint x: 531, startPoint y: 280, endPoint x: 380, endPoint y: 487, distance: 255.9
click at [380, 486] on html "× Menu 0 Add a Business Map Blog Store Offers Intentionalist Cards Buy Black Ca…" at bounding box center [449, 243] width 899 height 486
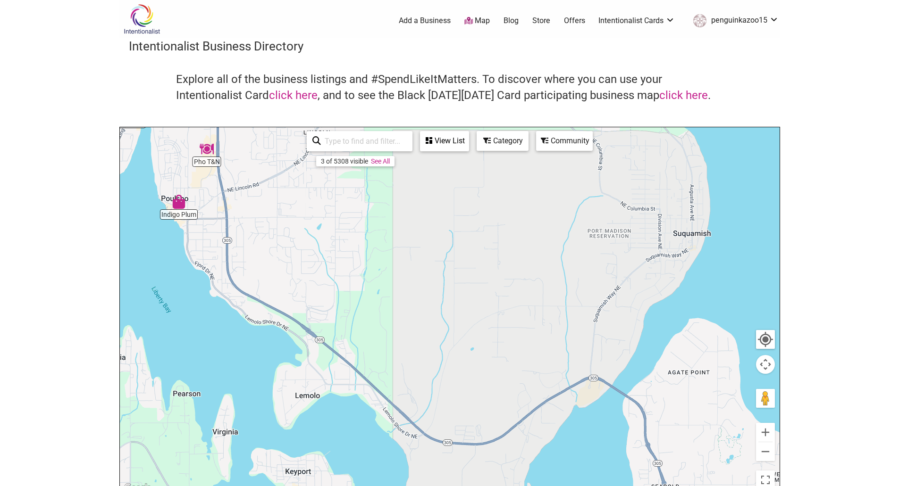
drag, startPoint x: 560, startPoint y: 328, endPoint x: 271, endPoint y: 160, distance: 334.0
click at [271, 160] on div "To navigate, press the arrow keys." at bounding box center [450, 310] width 660 height 367
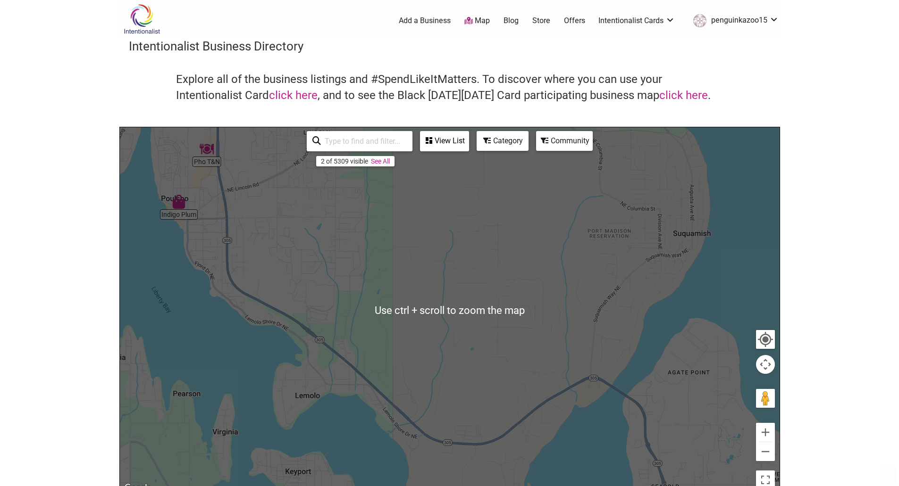
scroll to position [189, 0]
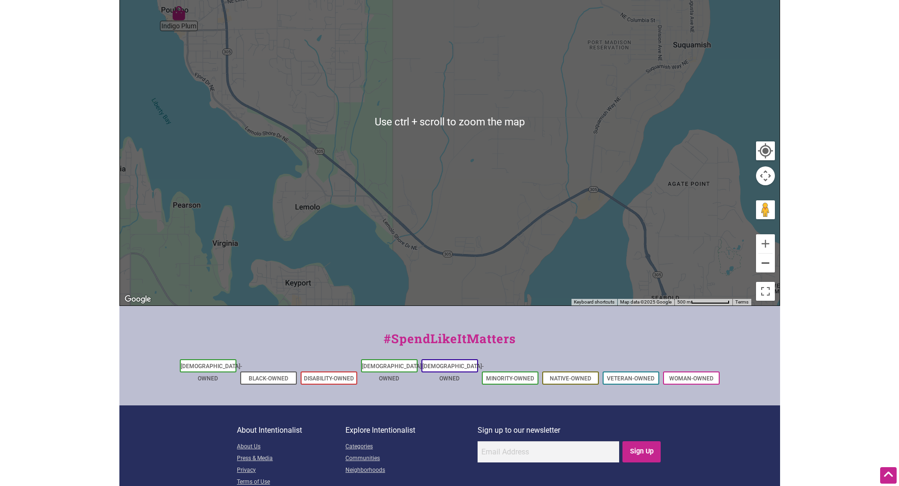
click at [765, 268] on button "Zoom out" at bounding box center [765, 263] width 19 height 19
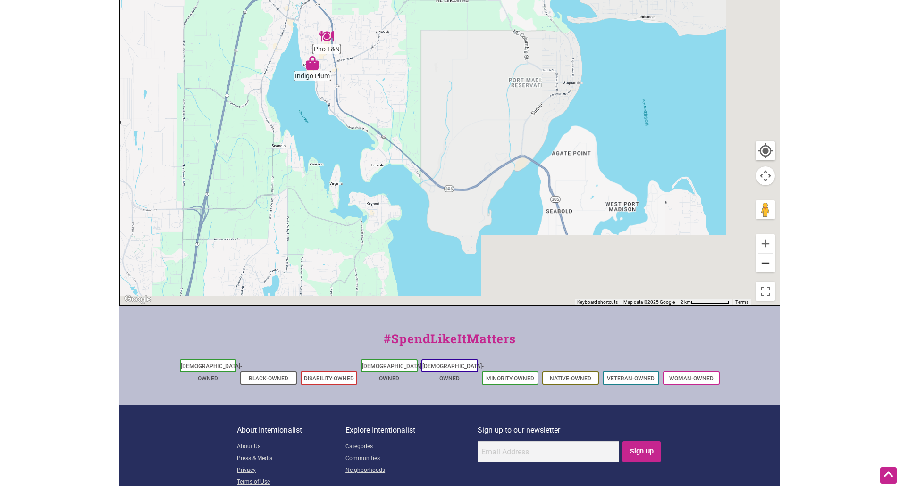
click at [765, 268] on button "Zoom out" at bounding box center [765, 263] width 19 height 19
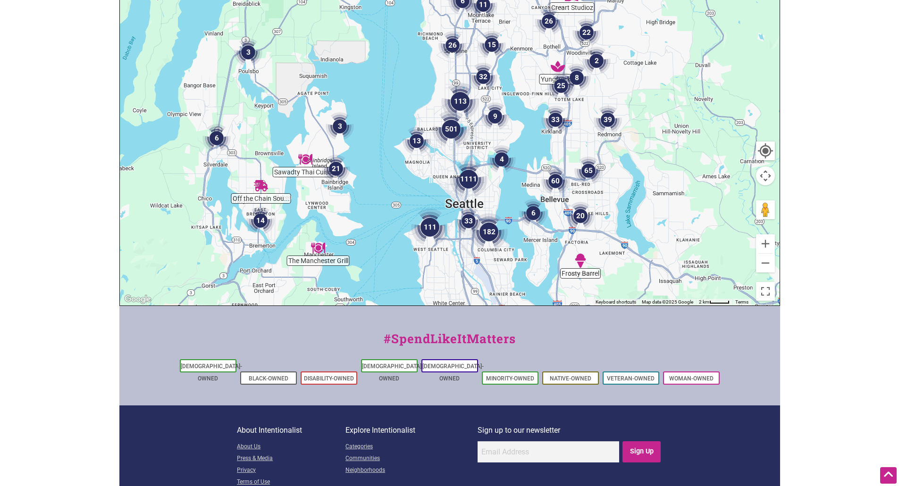
drag, startPoint x: 592, startPoint y: 125, endPoint x: 425, endPoint y: 88, distance: 170.6
click at [425, 88] on div "To navigate, press the arrow keys." at bounding box center [450, 122] width 660 height 367
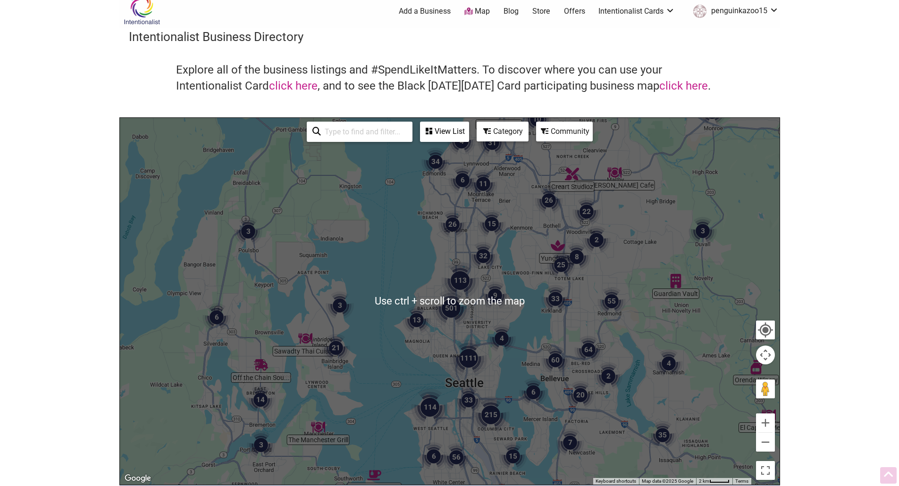
scroll to position [0, 0]
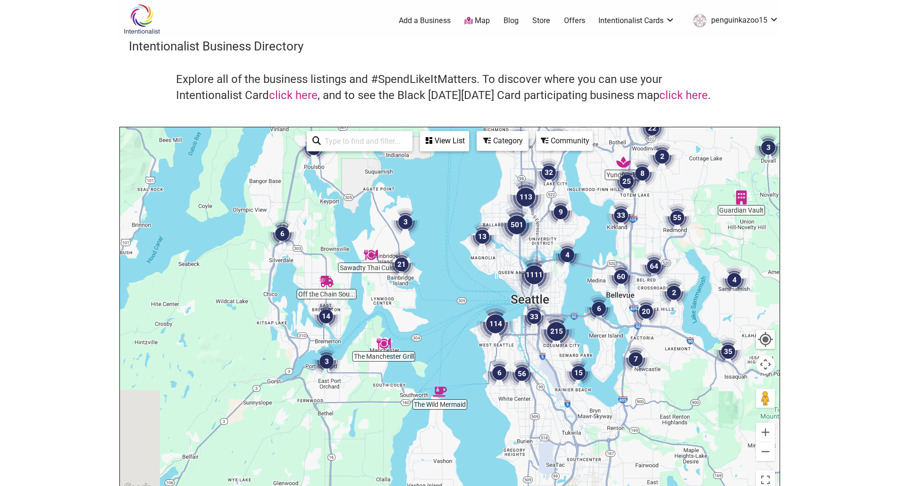
drag, startPoint x: 429, startPoint y: 363, endPoint x: 514, endPoint y: 208, distance: 176.9
click at [514, 208] on div "To navigate, press the arrow keys." at bounding box center [450, 310] width 660 height 367
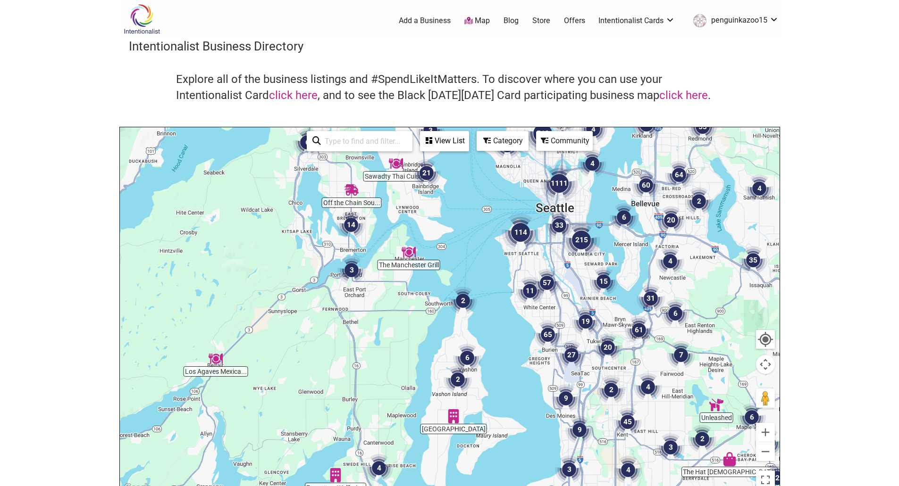
click at [352, 268] on img "3" at bounding box center [351, 270] width 28 height 28
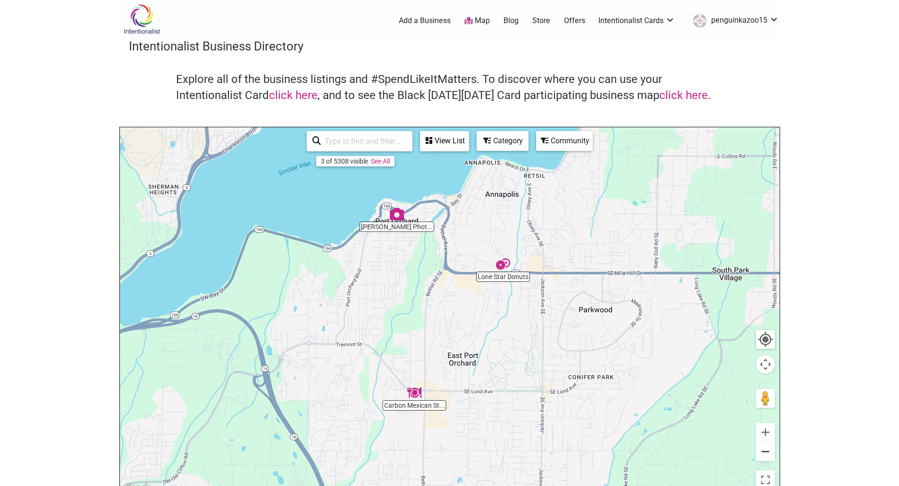
click at [770, 454] on button "Zoom out" at bounding box center [765, 452] width 19 height 19
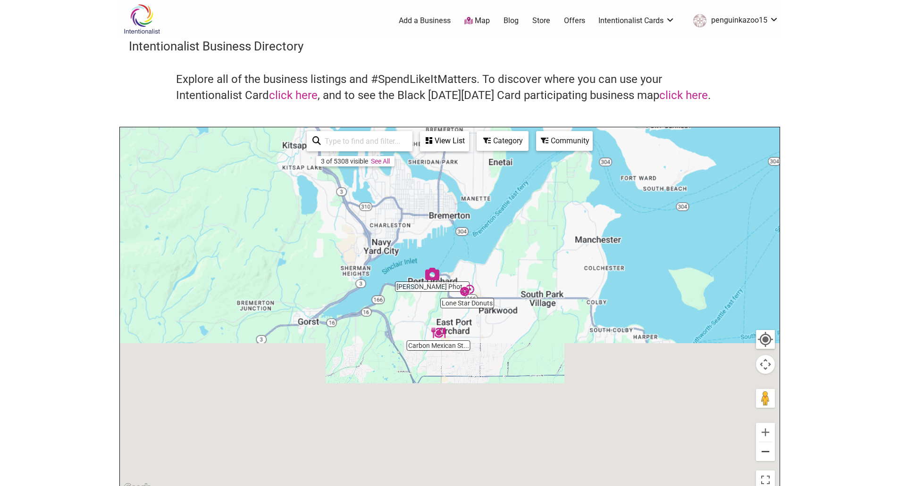
click at [769, 453] on button "Zoom out" at bounding box center [765, 452] width 19 height 19
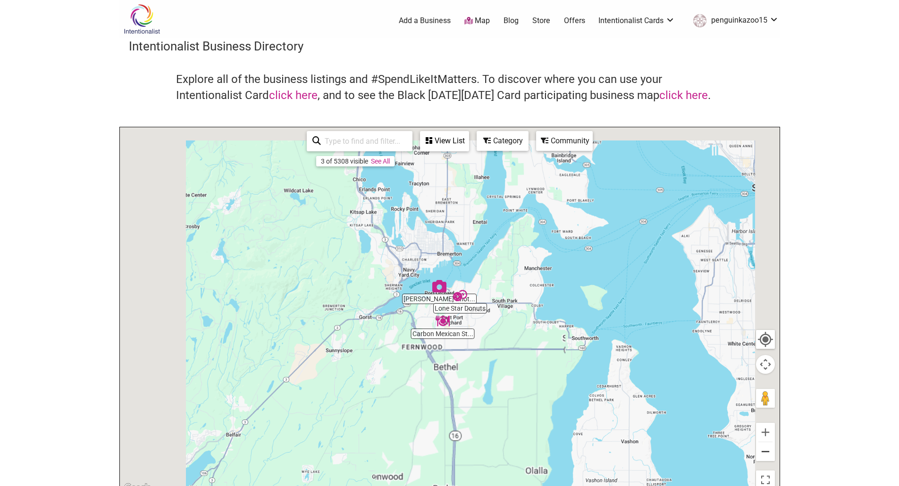
click at [769, 453] on button "Zoom out" at bounding box center [765, 452] width 19 height 19
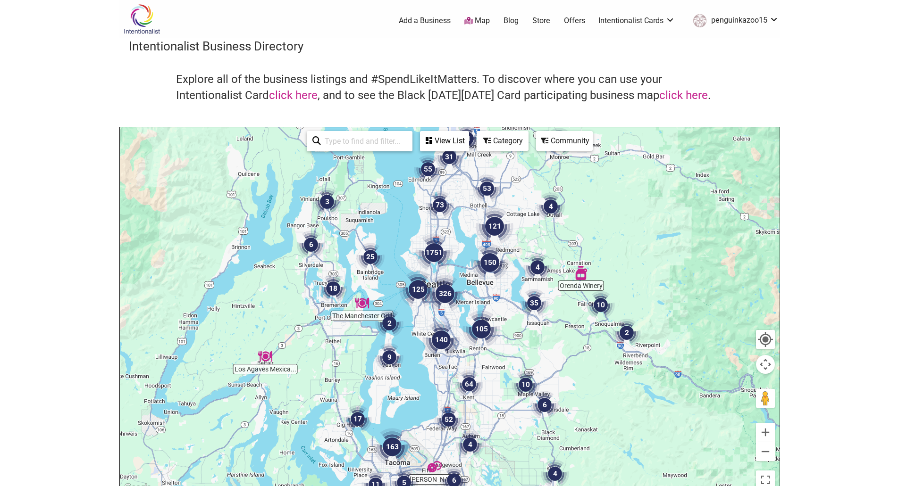
drag, startPoint x: 522, startPoint y: 304, endPoint x: 387, endPoint y: 319, distance: 135.8
click at [387, 319] on div "To navigate, press the arrow keys." at bounding box center [450, 310] width 660 height 367
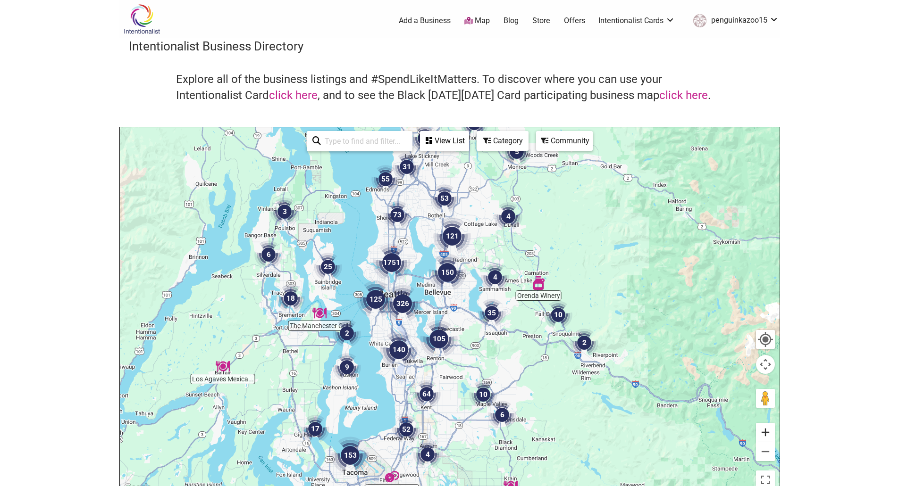
click at [767, 428] on button "Zoom in" at bounding box center [765, 432] width 19 height 19
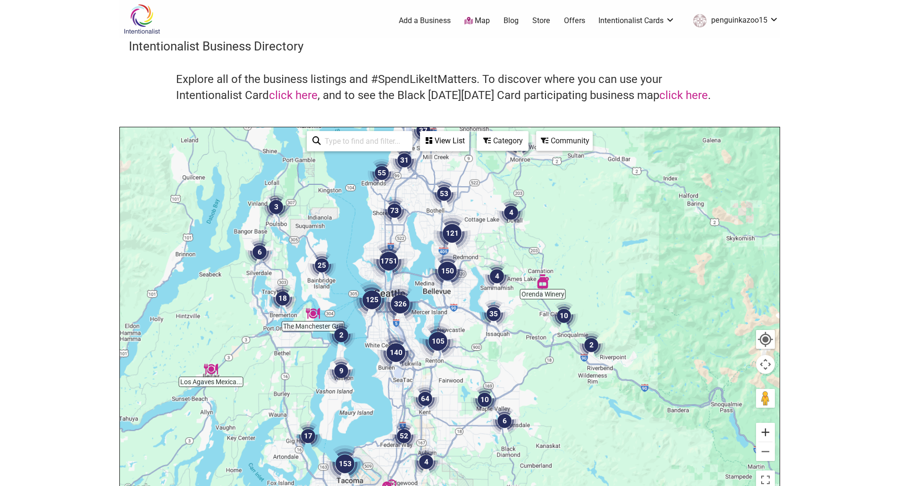
click at [767, 428] on button "Zoom in" at bounding box center [765, 432] width 19 height 19
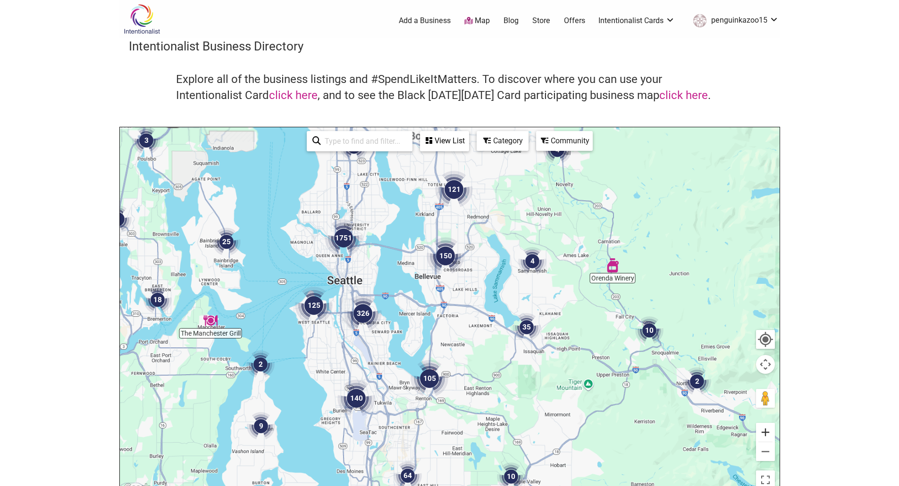
click at [767, 428] on button "Zoom in" at bounding box center [765, 432] width 19 height 19
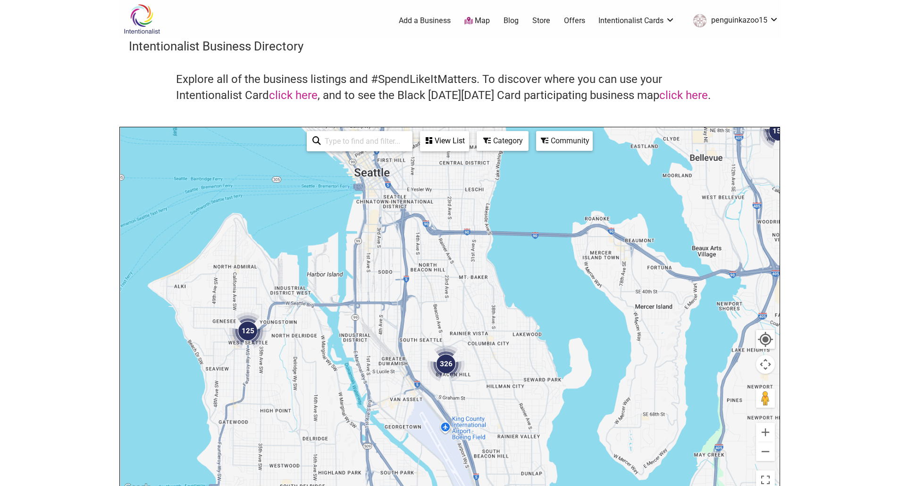
drag, startPoint x: 316, startPoint y: 318, endPoint x: 692, endPoint y: 298, distance: 376.6
click at [692, 298] on div "To navigate, press the arrow keys." at bounding box center [450, 310] width 660 height 367
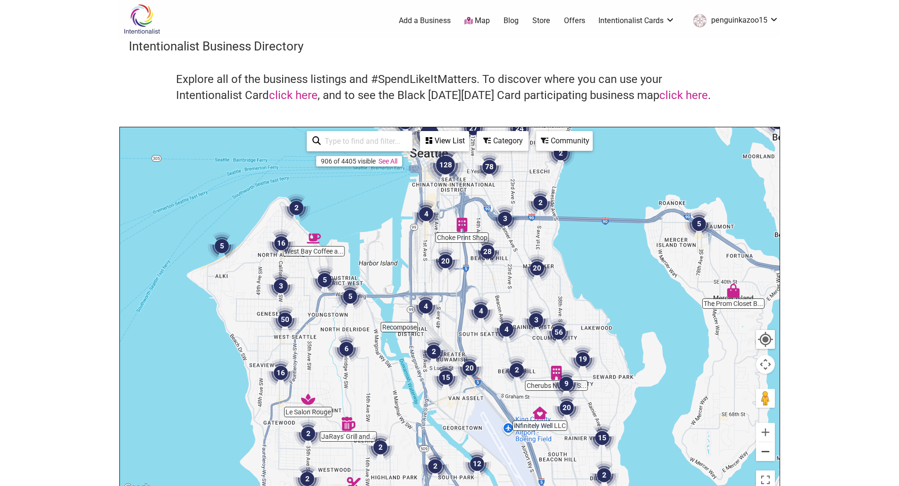
click at [761, 450] on button "Zoom out" at bounding box center [765, 452] width 19 height 19
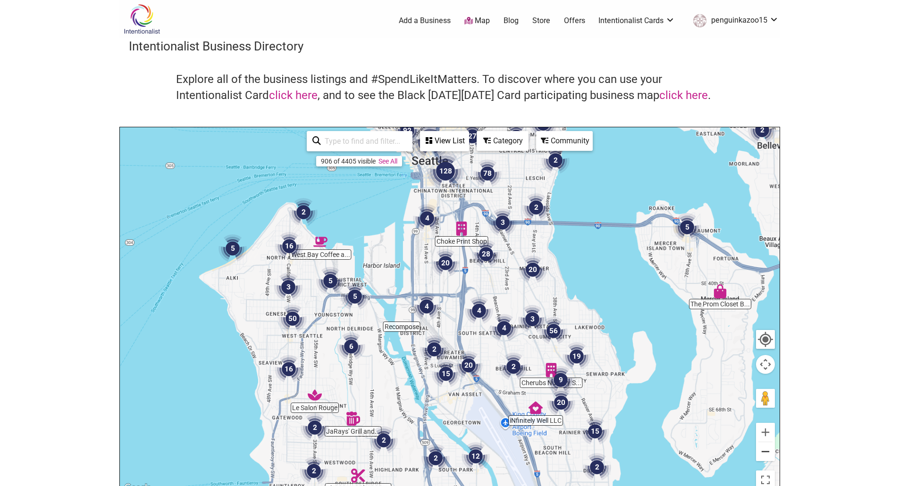
click at [761, 450] on button "Zoom out" at bounding box center [765, 452] width 19 height 19
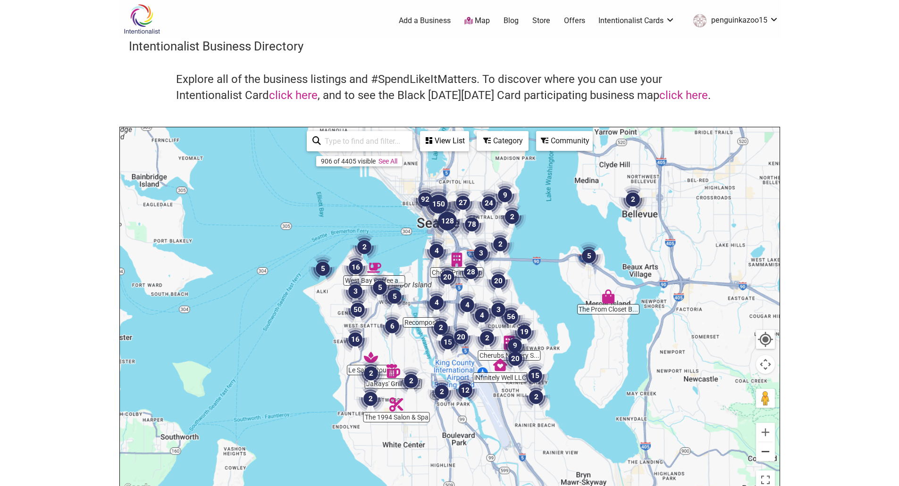
click at [761, 450] on button "Zoom out" at bounding box center [765, 452] width 19 height 19
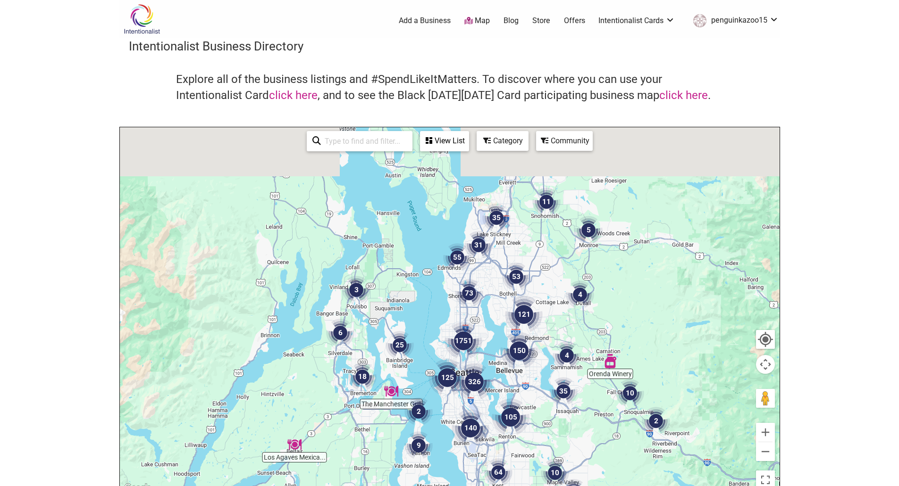
drag, startPoint x: 452, startPoint y: 228, endPoint x: 489, endPoint y: 402, distance: 177.5
click at [489, 402] on div "To navigate, press the arrow keys." at bounding box center [450, 310] width 660 height 367
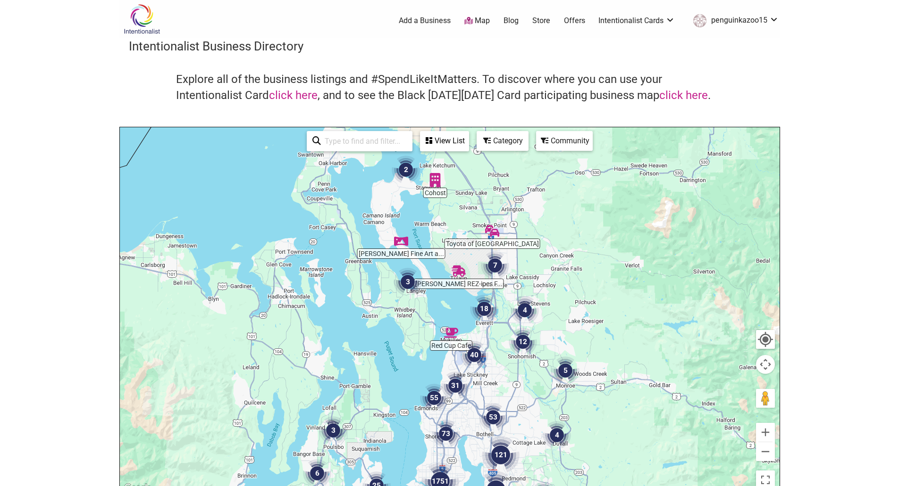
drag, startPoint x: 419, startPoint y: 257, endPoint x: 375, endPoint y: 313, distance: 71.8
click at [375, 313] on div "To navigate, press the arrow keys." at bounding box center [450, 310] width 660 height 367
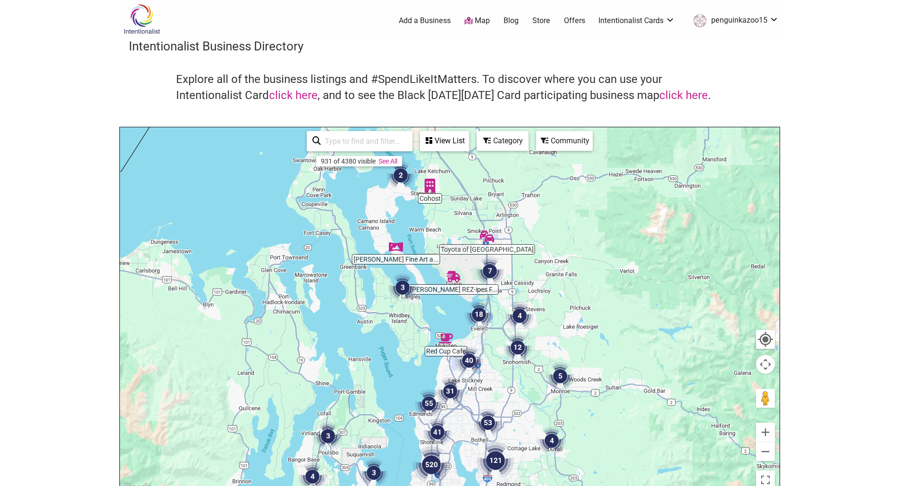
click at [401, 283] on img "3" at bounding box center [402, 288] width 28 height 28
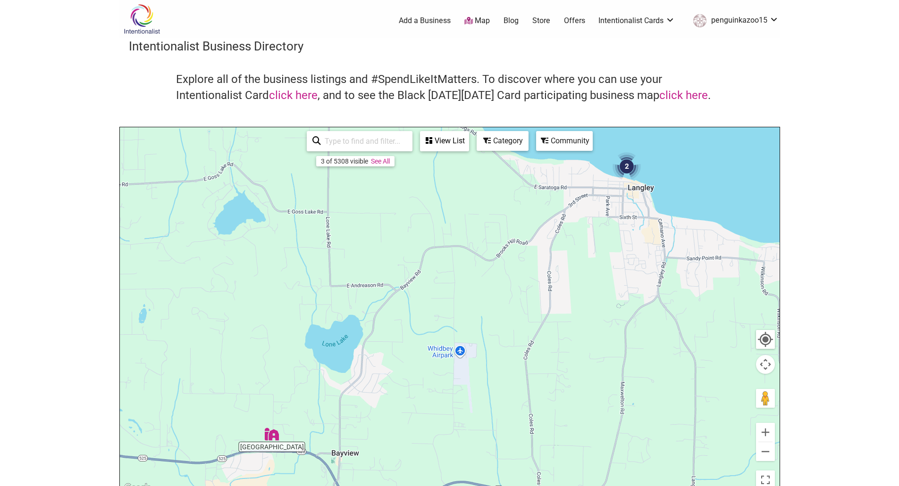
click at [627, 161] on img "2" at bounding box center [626, 166] width 28 height 28
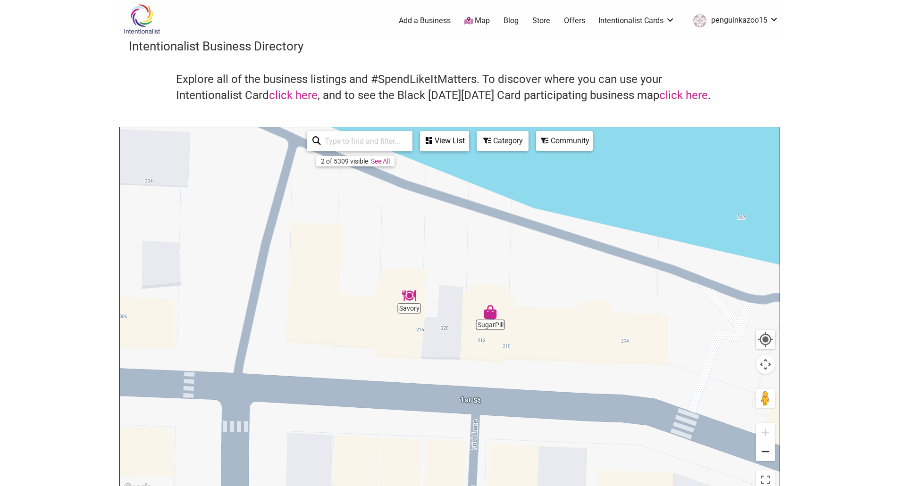
click at [764, 454] on button "Zoom out" at bounding box center [765, 452] width 19 height 19
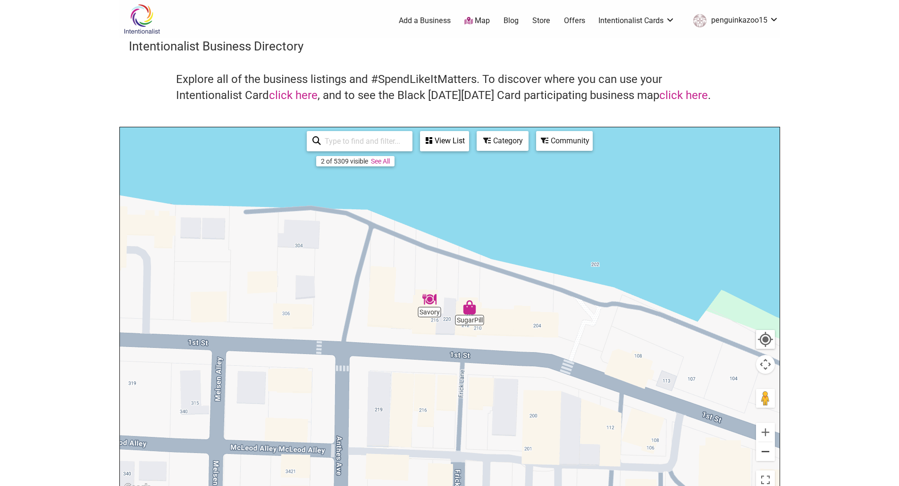
click at [765, 449] on button "Zoom out" at bounding box center [765, 452] width 19 height 19
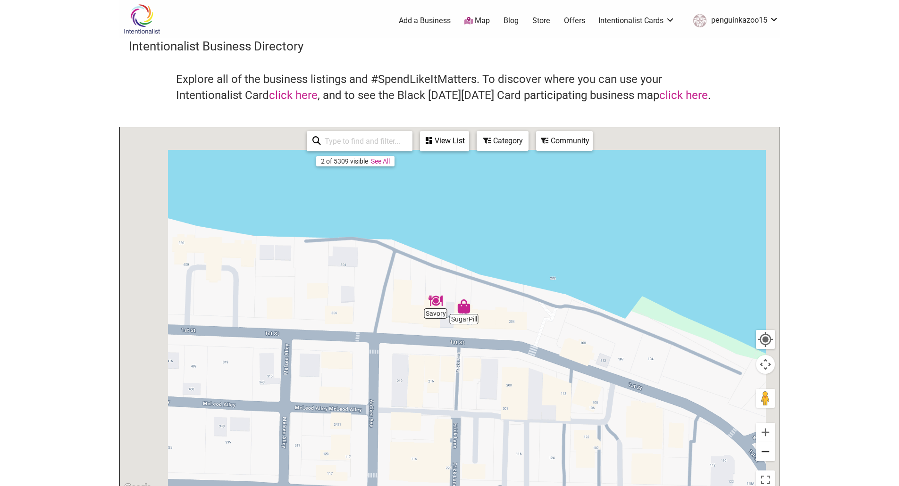
click at [765, 449] on button "Zoom out" at bounding box center [765, 452] width 19 height 19
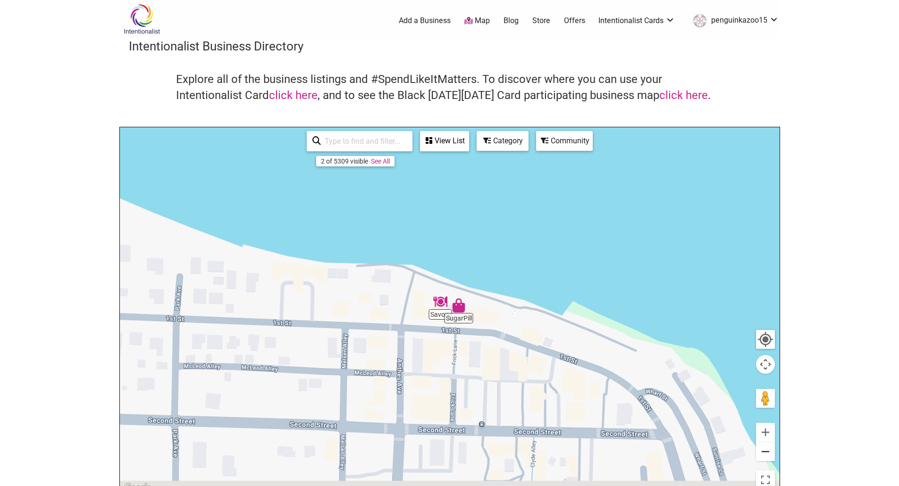
click at [765, 449] on button "Zoom out" at bounding box center [765, 452] width 19 height 19
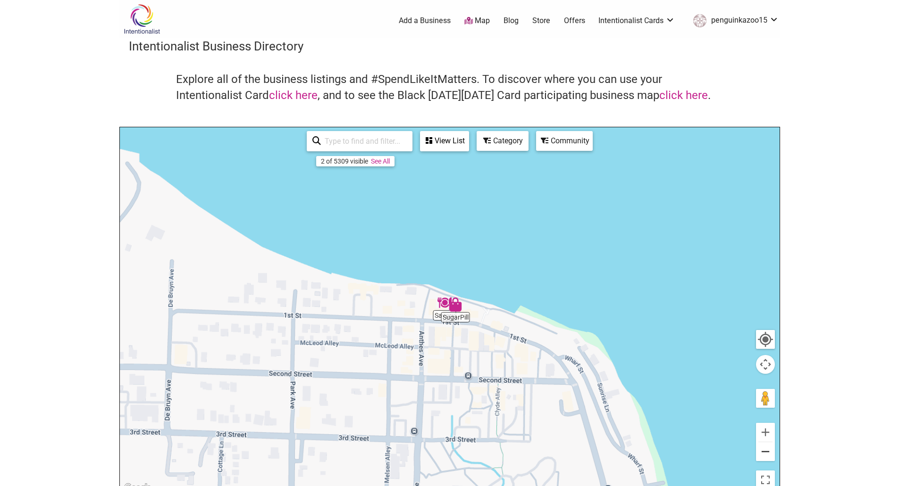
click at [765, 449] on button "Zoom out" at bounding box center [765, 452] width 19 height 19
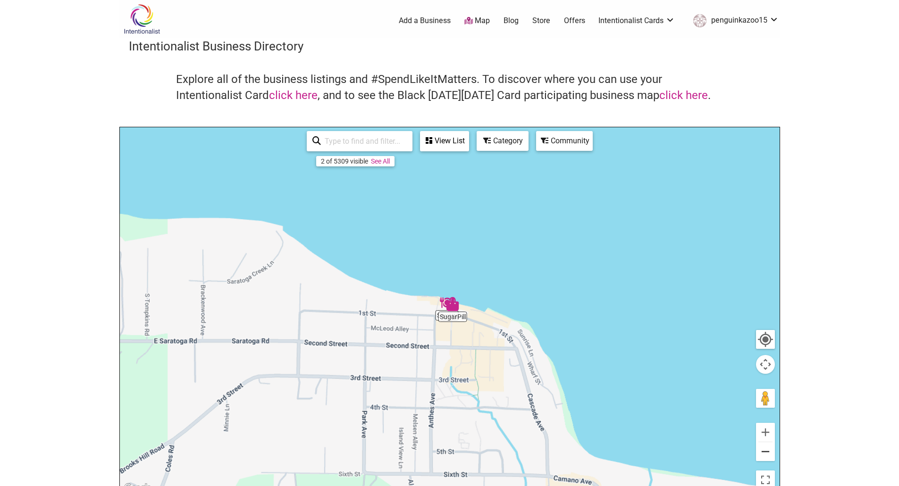
click at [765, 449] on button "Zoom out" at bounding box center [765, 452] width 19 height 19
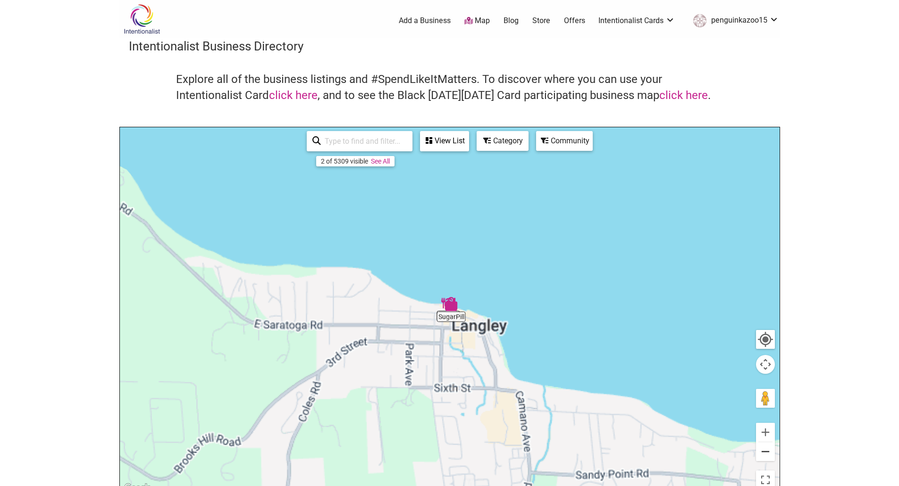
click at [765, 449] on button "Zoom out" at bounding box center [765, 452] width 19 height 19
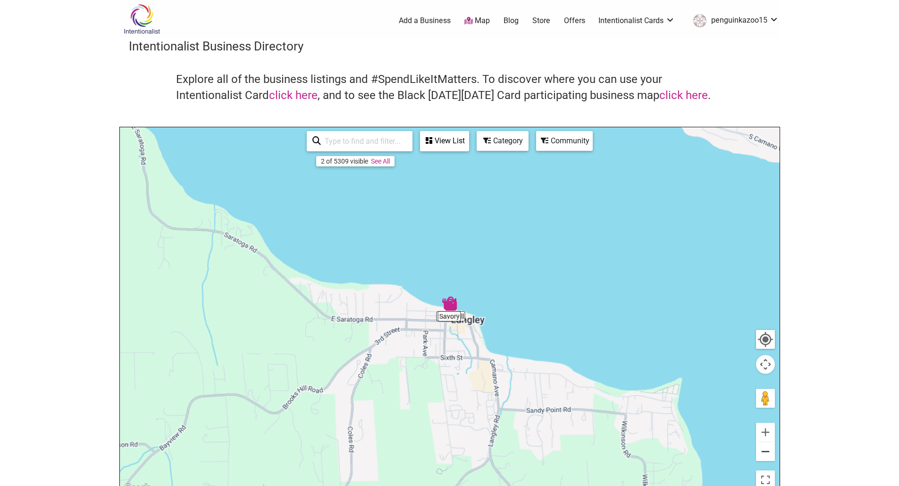
click at [765, 449] on button "Zoom out" at bounding box center [765, 452] width 19 height 19
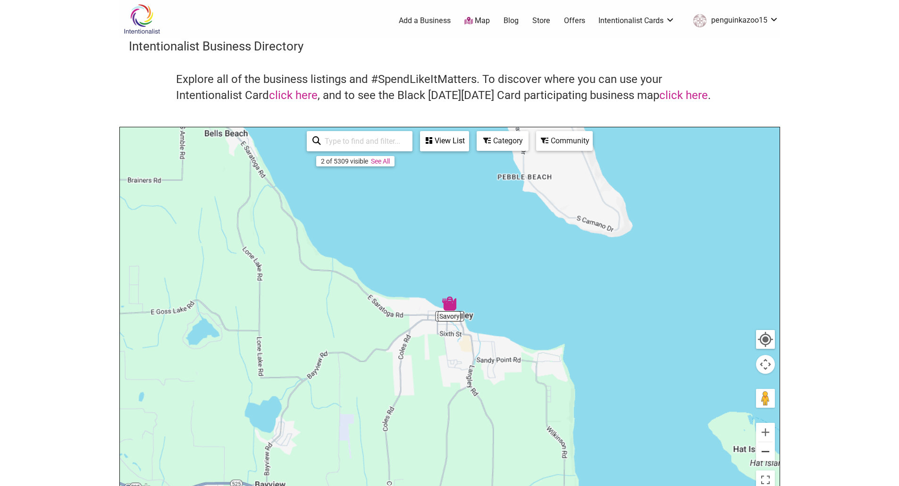
click at [765, 449] on button "Zoom out" at bounding box center [765, 452] width 19 height 19
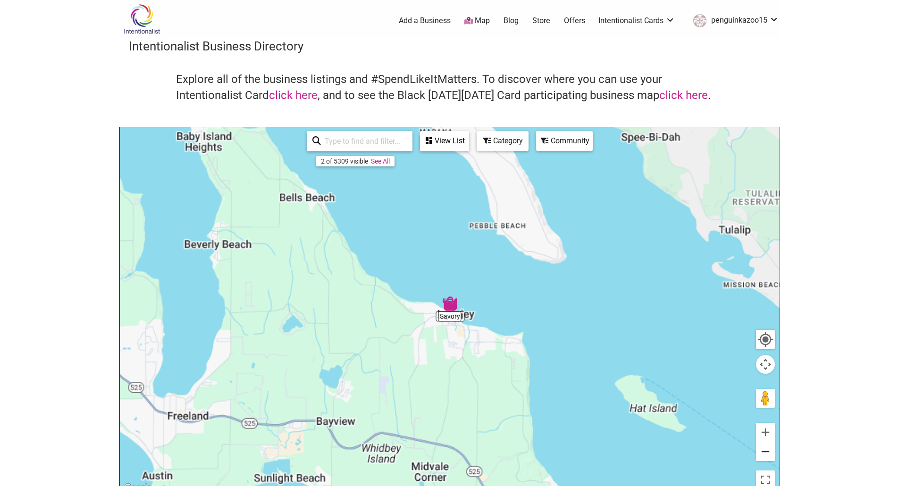
click at [765, 449] on button "Zoom out" at bounding box center [765, 452] width 19 height 19
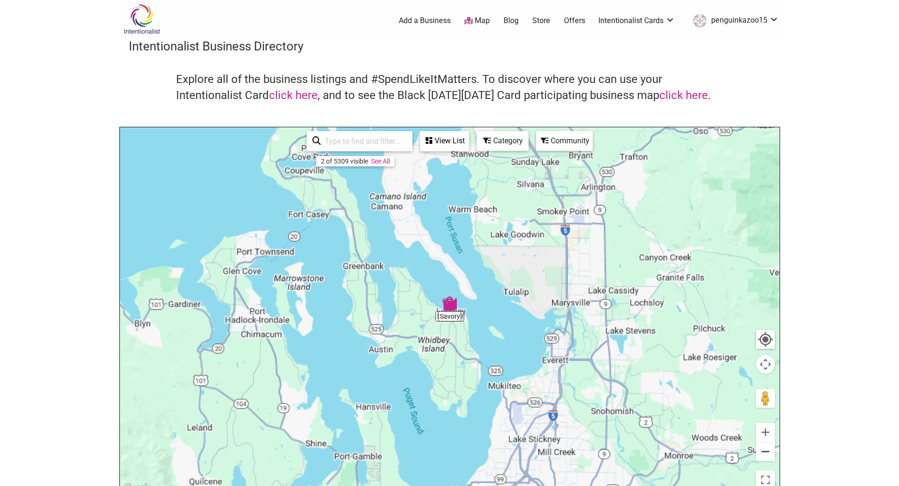
click at [765, 449] on button "Zoom out" at bounding box center [765, 452] width 19 height 19
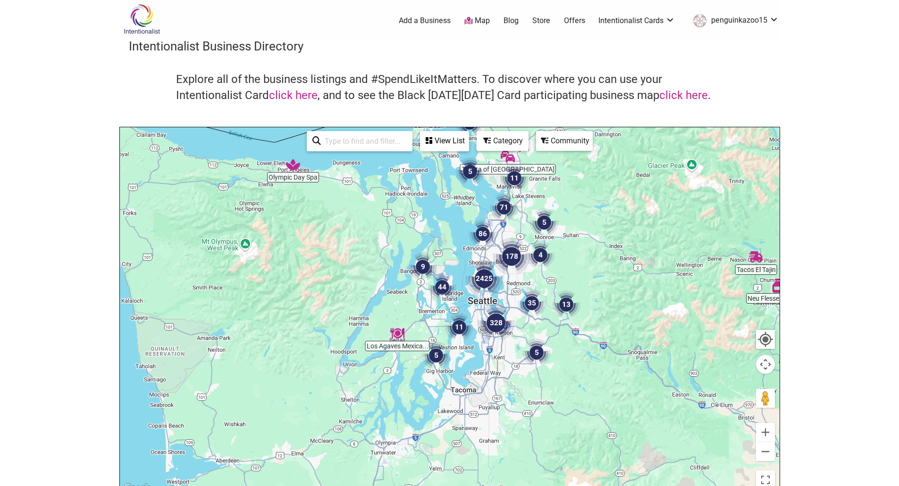
drag, startPoint x: 593, startPoint y: 343, endPoint x: 609, endPoint y: 288, distance: 56.9
click at [609, 288] on div "To navigate, press the arrow keys." at bounding box center [450, 310] width 660 height 367
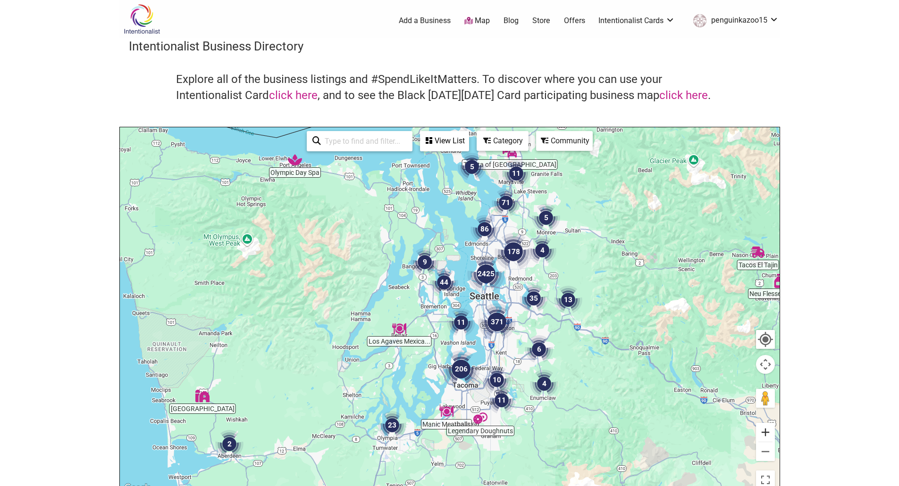
click at [769, 432] on button "Zoom in" at bounding box center [765, 432] width 19 height 19
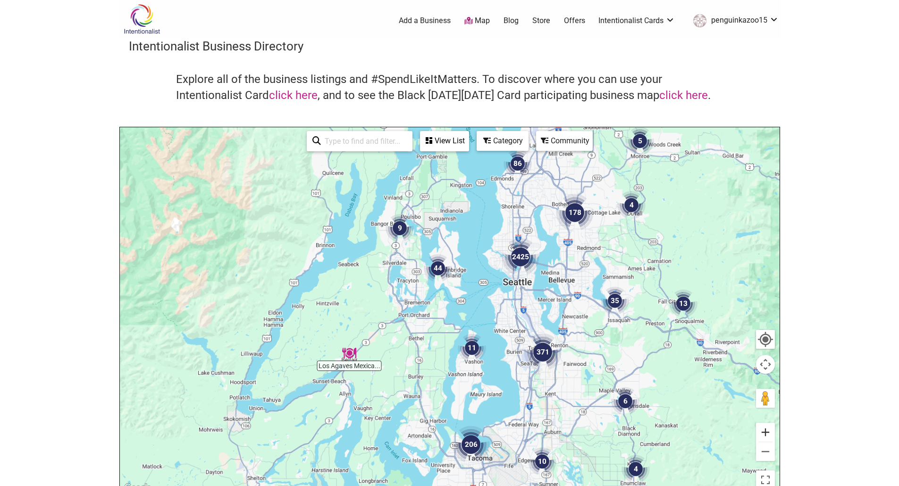
click at [769, 432] on button "Zoom in" at bounding box center [765, 432] width 19 height 19
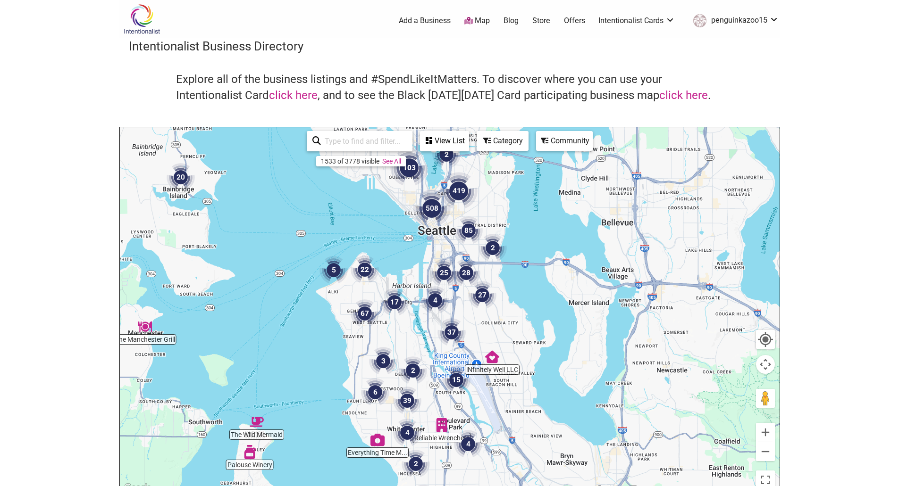
drag, startPoint x: 697, startPoint y: 304, endPoint x: 357, endPoint y: 354, distance: 343.9
click at [357, 354] on div "To navigate, press the arrow keys." at bounding box center [450, 310] width 660 height 367
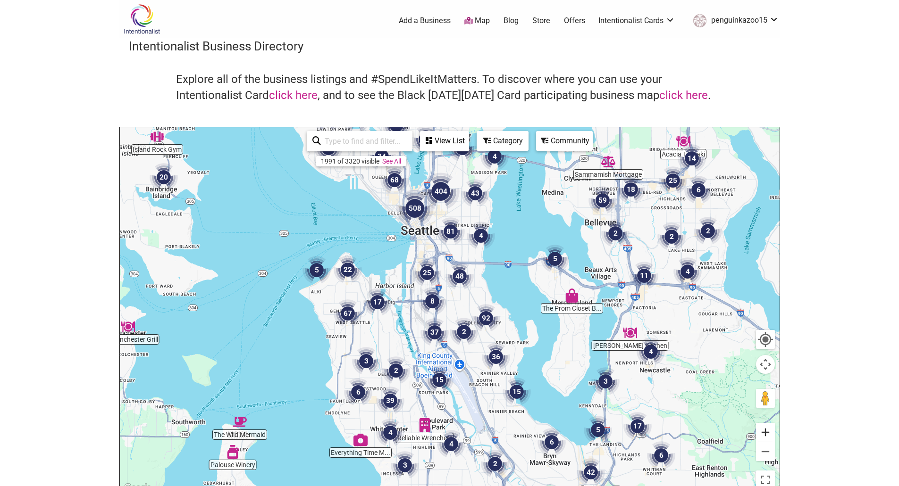
click at [768, 435] on button "Zoom in" at bounding box center [765, 432] width 19 height 19
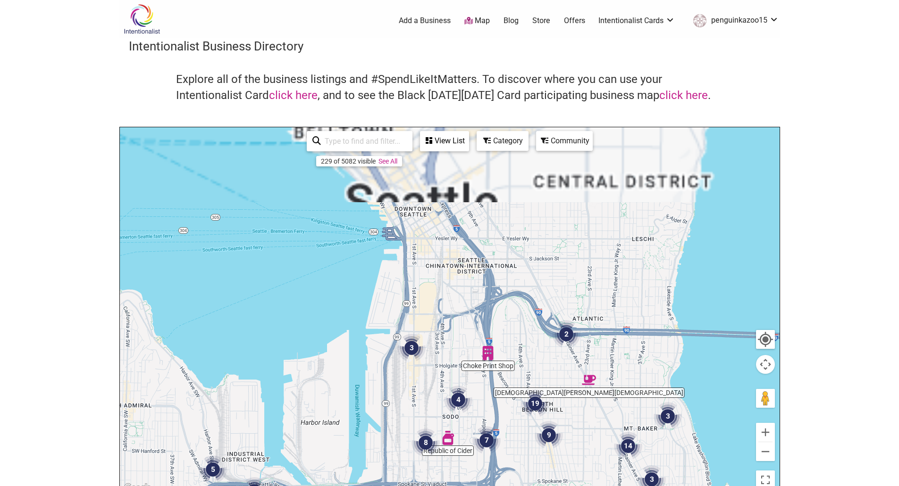
drag, startPoint x: 465, startPoint y: 186, endPoint x: 560, endPoint y: 410, distance: 242.7
click at [560, 410] on div "To navigate, press the arrow keys." at bounding box center [450, 310] width 660 height 367
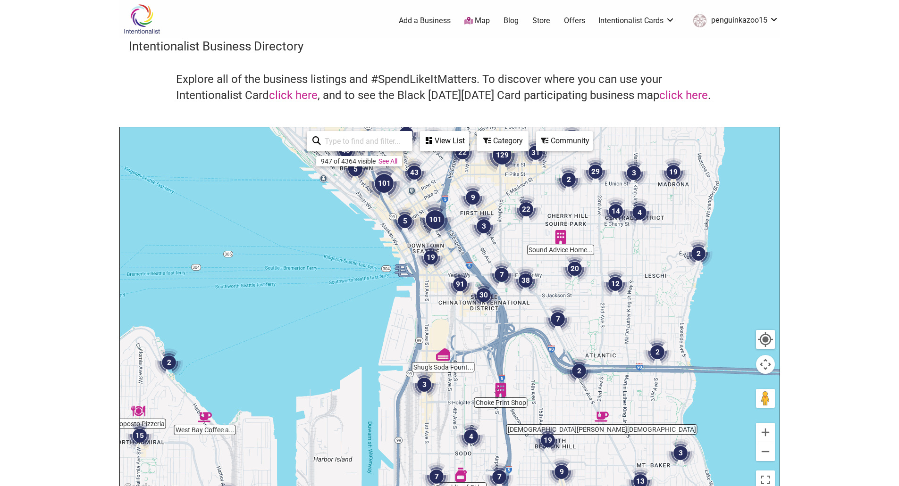
drag, startPoint x: 471, startPoint y: 294, endPoint x: 495, endPoint y: 407, distance: 114.7
click at [474, 299] on img "91" at bounding box center [460, 284] width 28 height 28
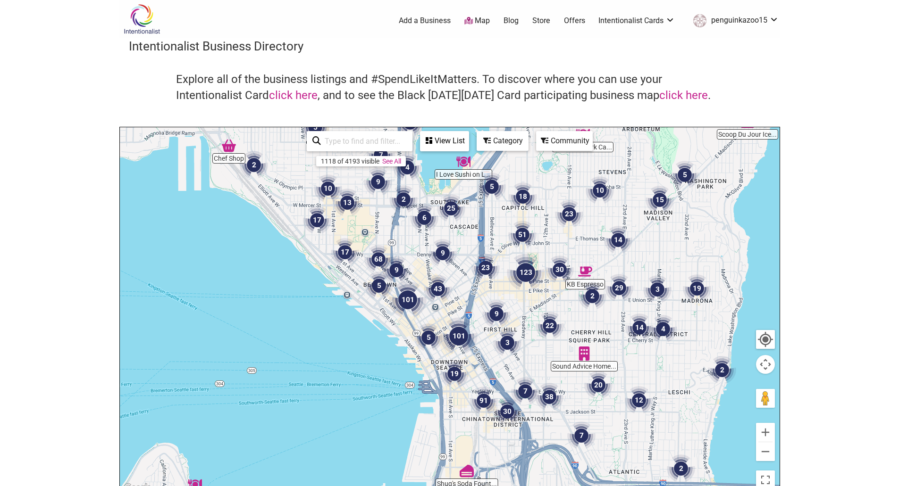
click at [450, 374] on img "19" at bounding box center [454, 374] width 28 height 28
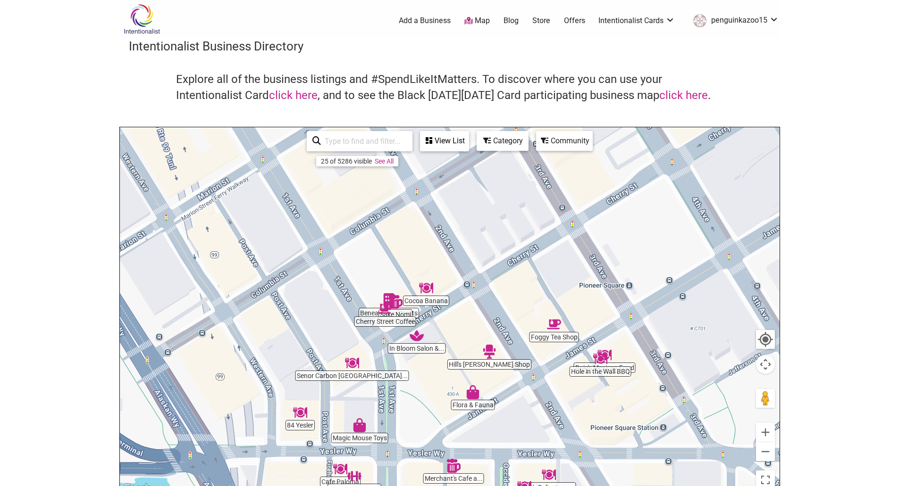
drag, startPoint x: 602, startPoint y: 206, endPoint x: 605, endPoint y: 345, distance: 139.2
click at [605, 345] on div "To navigate, press the arrow keys." at bounding box center [450, 310] width 660 height 367
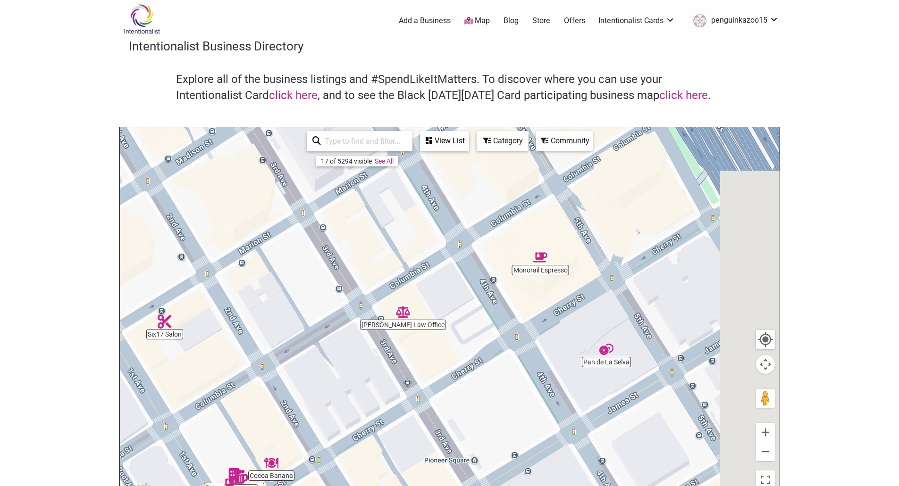
drag, startPoint x: 641, startPoint y: 219, endPoint x: 469, endPoint y: 362, distance: 223.8
click at [469, 362] on div "To navigate, press the arrow keys." at bounding box center [450, 310] width 660 height 367
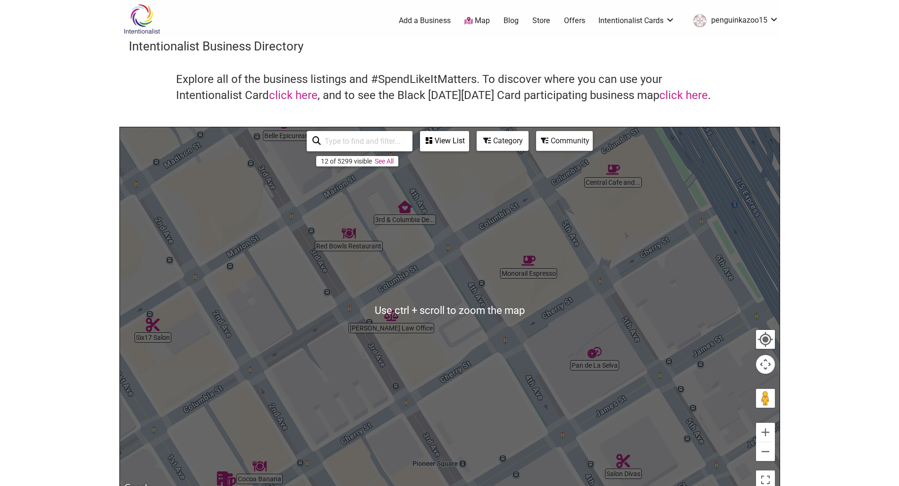
click at [341, 384] on div "To navigate, press the arrow keys." at bounding box center [450, 310] width 660 height 367
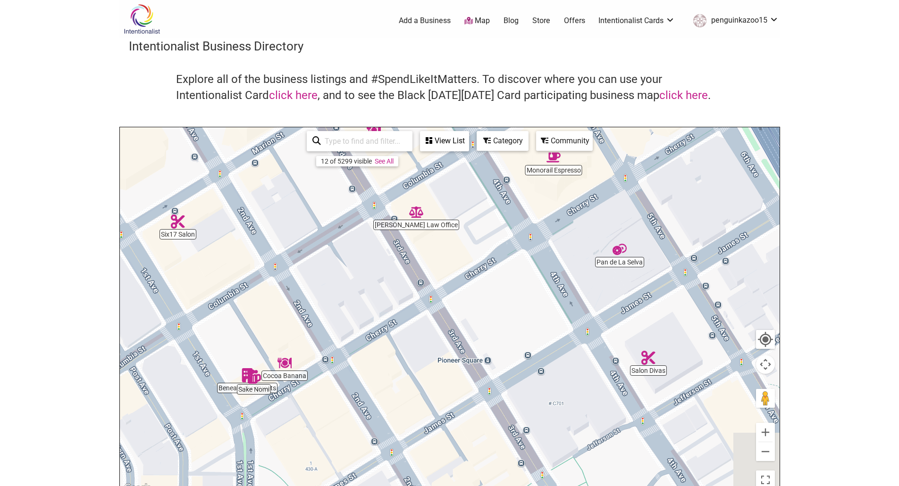
drag, startPoint x: 297, startPoint y: 412, endPoint x: 325, endPoint y: 300, distance: 115.2
click at [325, 300] on div "To navigate, press the arrow keys." at bounding box center [450, 310] width 660 height 367
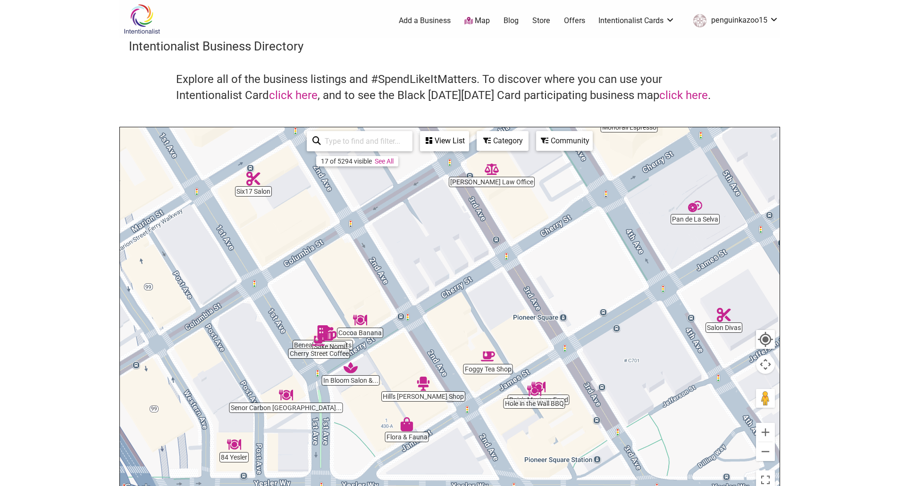
drag, startPoint x: 542, startPoint y: 345, endPoint x: 608, endPoint y: 301, distance: 78.9
click at [608, 301] on div "To navigate, press the arrow keys." at bounding box center [450, 310] width 660 height 367
click at [365, 322] on img "Cocoa Banana" at bounding box center [360, 320] width 14 height 14
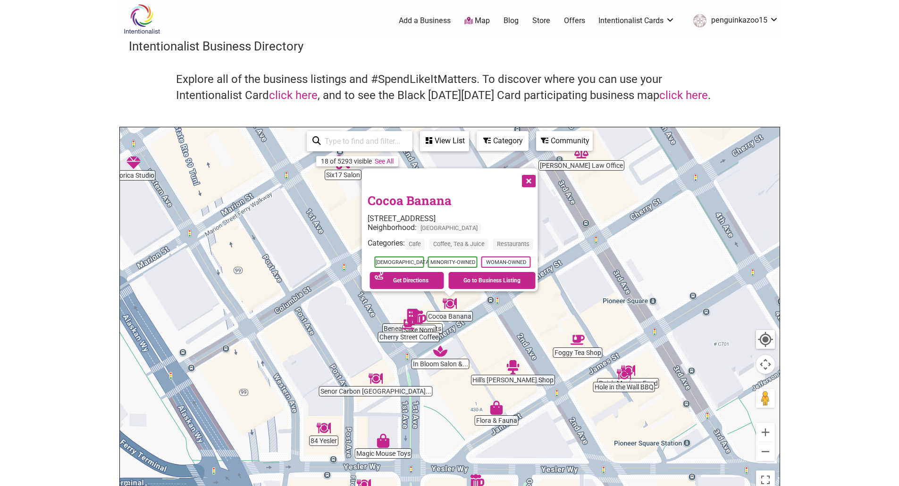
click at [533, 174] on button "Close" at bounding box center [528, 180] width 24 height 24
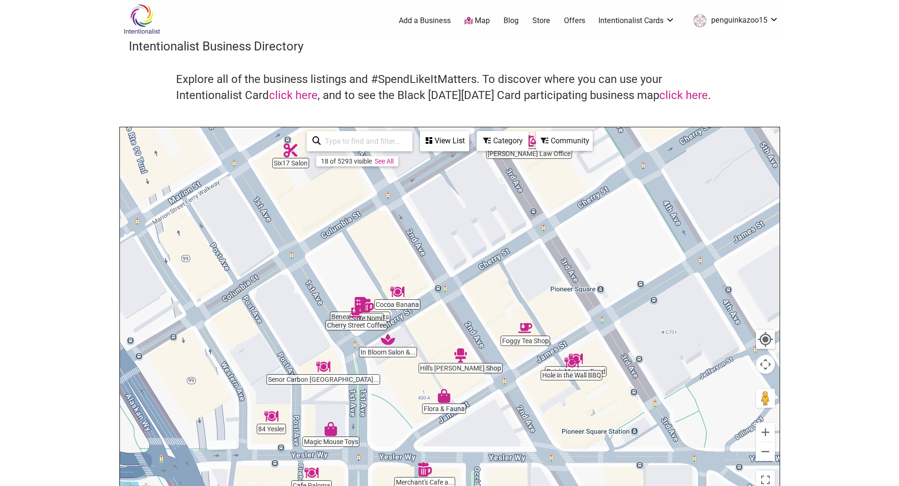
drag, startPoint x: 611, startPoint y: 216, endPoint x: 554, endPoint y: 209, distance: 57.0
click at [554, 209] on div "To navigate, press the arrow keys." at bounding box center [450, 310] width 660 height 367
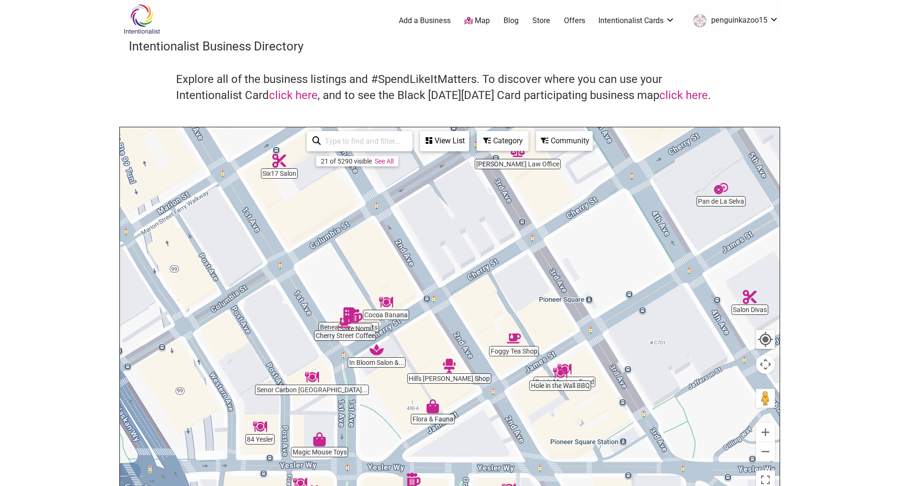
drag, startPoint x: 538, startPoint y: 260, endPoint x: 382, endPoint y: 418, distance: 221.9
click at [382, 418] on div "To navigate, press the arrow keys." at bounding box center [450, 310] width 660 height 367
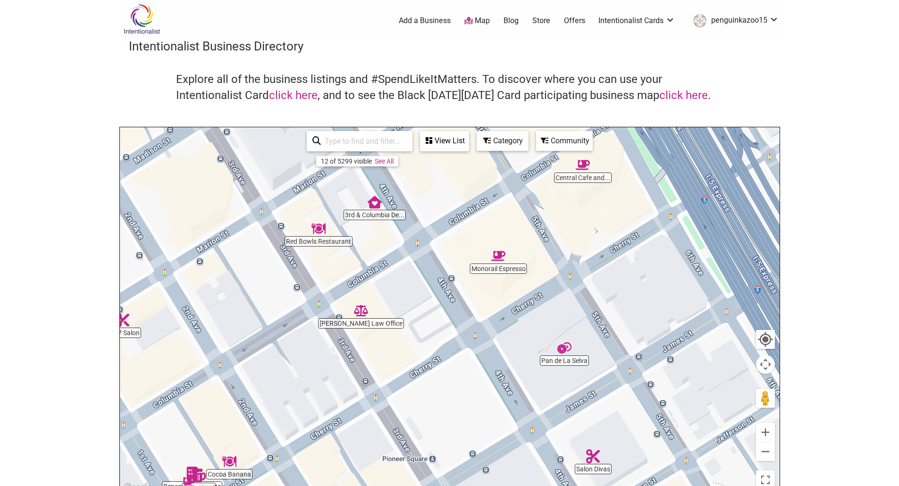
click at [322, 230] on img "Red Bowls Restaurant" at bounding box center [318, 229] width 14 height 14
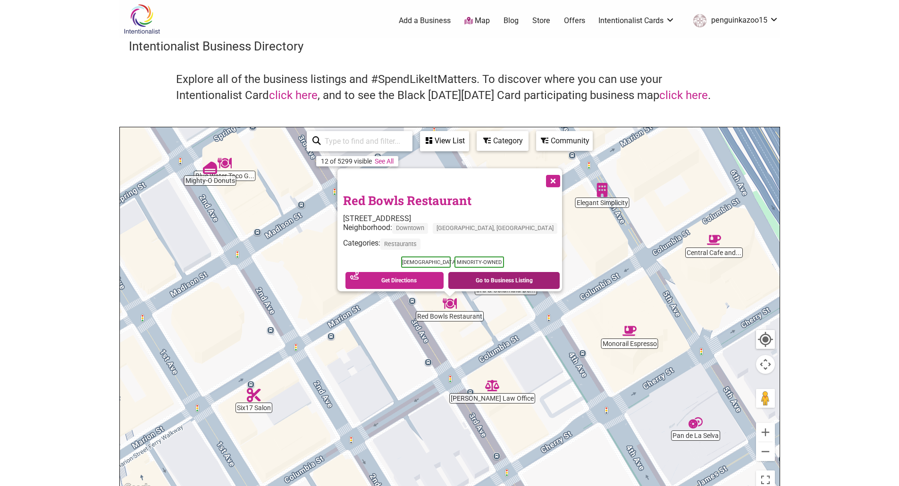
click at [467, 273] on link "Go to Business Listing" at bounding box center [503, 280] width 111 height 17
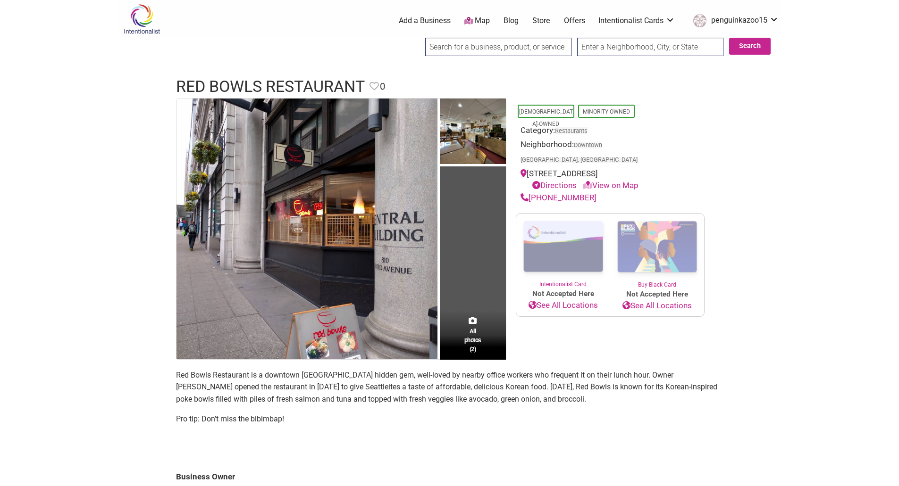
click at [566, 269] on link "Intentionalist Card" at bounding box center [563, 251] width 94 height 75
click at [482, 22] on link "Map" at bounding box center [476, 21] width 25 height 11
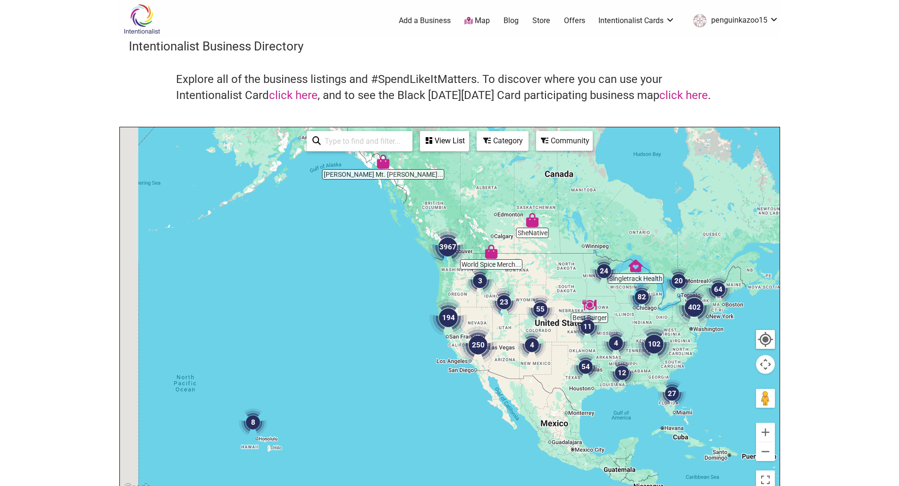
drag, startPoint x: 450, startPoint y: 270, endPoint x: 488, endPoint y: 269, distance: 38.2
click at [490, 270] on img "3" at bounding box center [480, 281] width 28 height 28
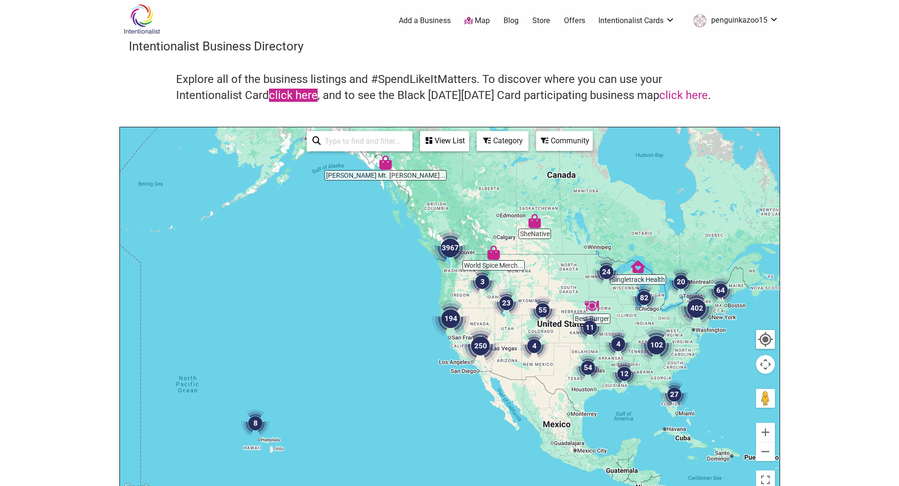
click at [298, 98] on link "click here" at bounding box center [293, 95] width 49 height 13
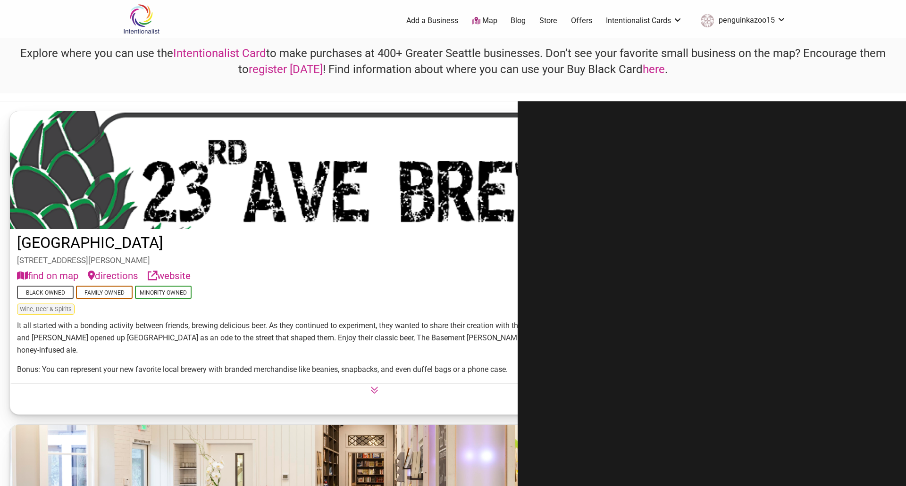
drag, startPoint x: 343, startPoint y: 437, endPoint x: 347, endPoint y: 263, distance: 174.1
